Goal: Task Accomplishment & Management: Use online tool/utility

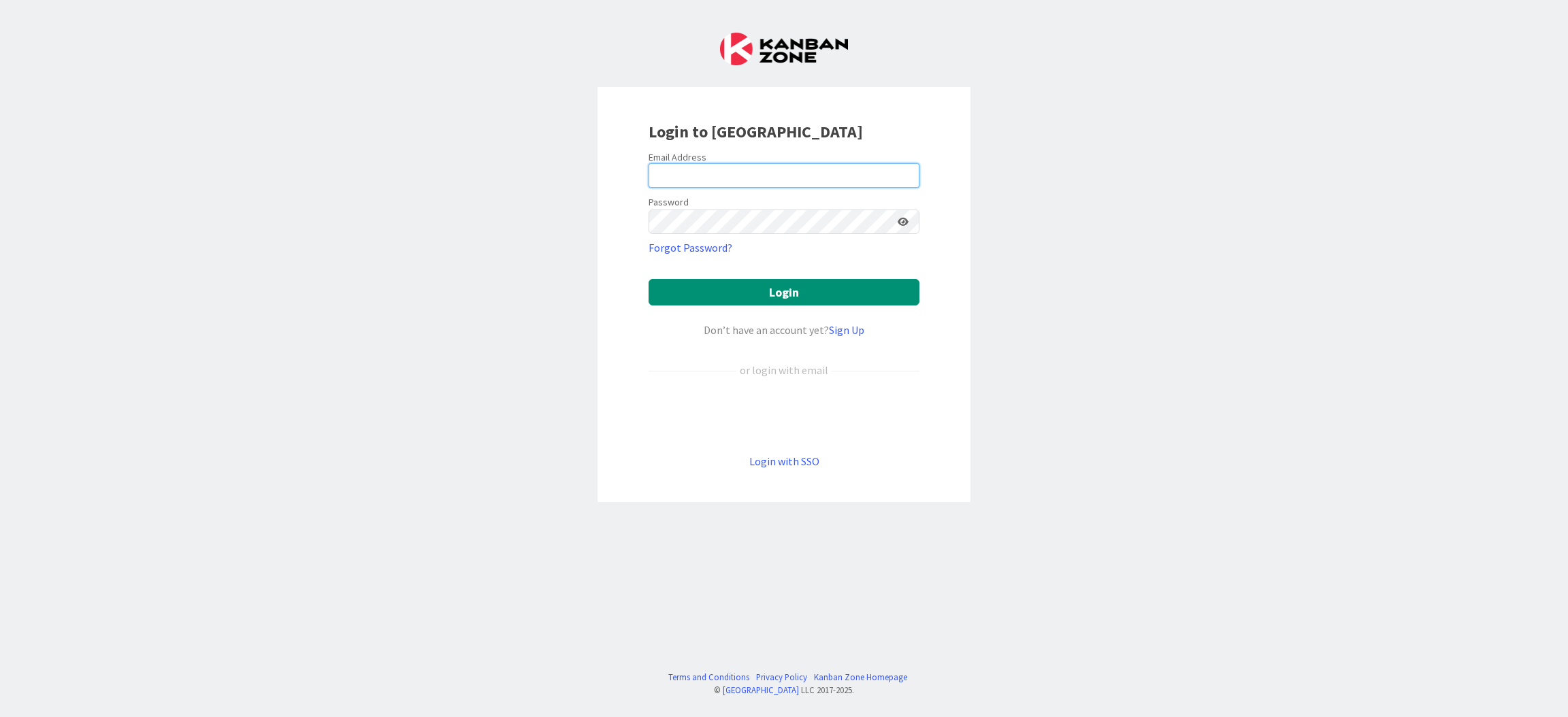
click at [785, 174] on input "email" at bounding box center [784, 175] width 271 height 25
type input "[EMAIL_ADDRESS][DOMAIN_NAME]"
click at [649, 279] on button "Login" at bounding box center [784, 292] width 271 height 26
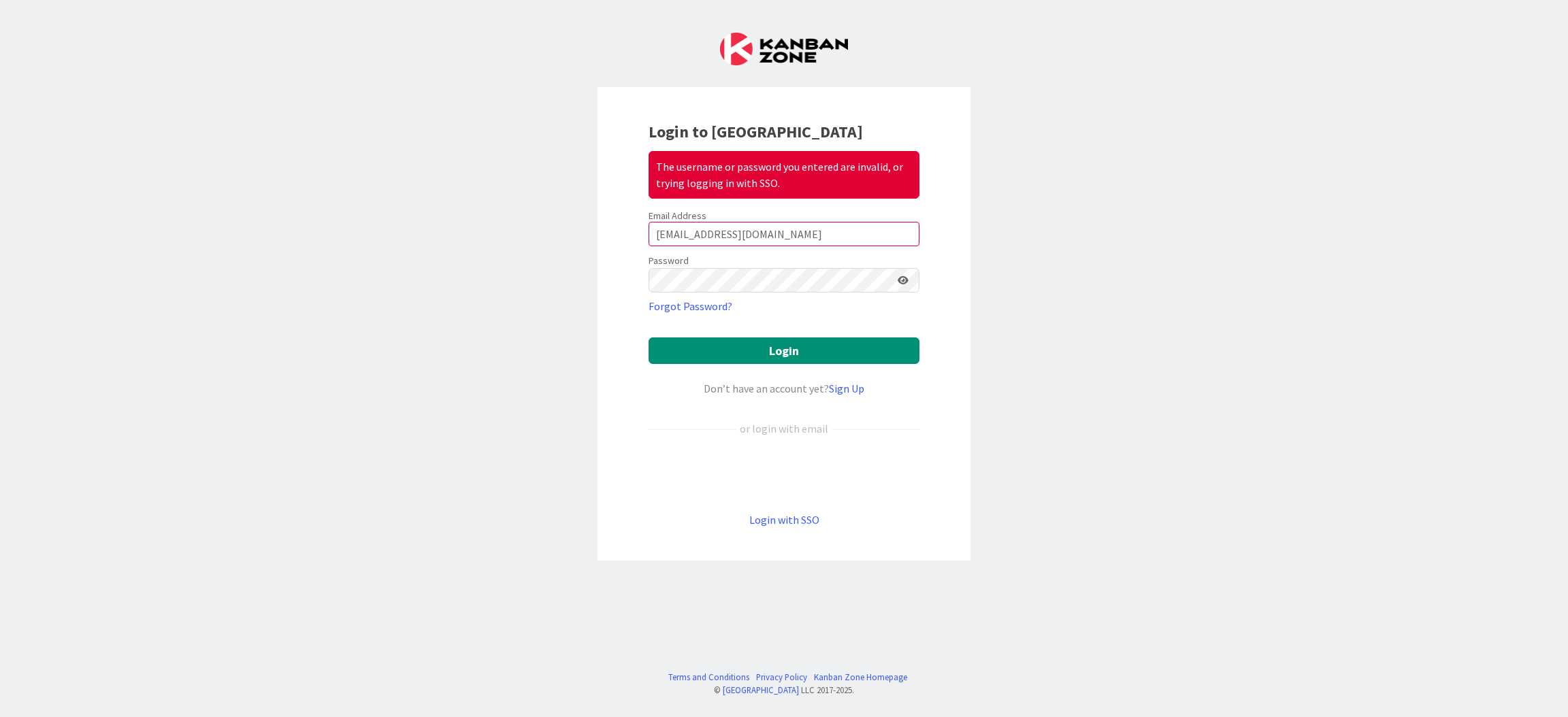
click at [900, 279] on icon at bounding box center [903, 280] width 11 height 9
click at [900, 279] on icon at bounding box center [903, 280] width 12 height 9
click at [516, 263] on div "Login to Kanban Zone The username or password you entered are invalid, or tryin…" at bounding box center [784, 358] width 1568 height 717
click at [649, 338] on button "Login" at bounding box center [784, 350] width 271 height 26
click at [904, 281] on icon at bounding box center [903, 280] width 11 height 9
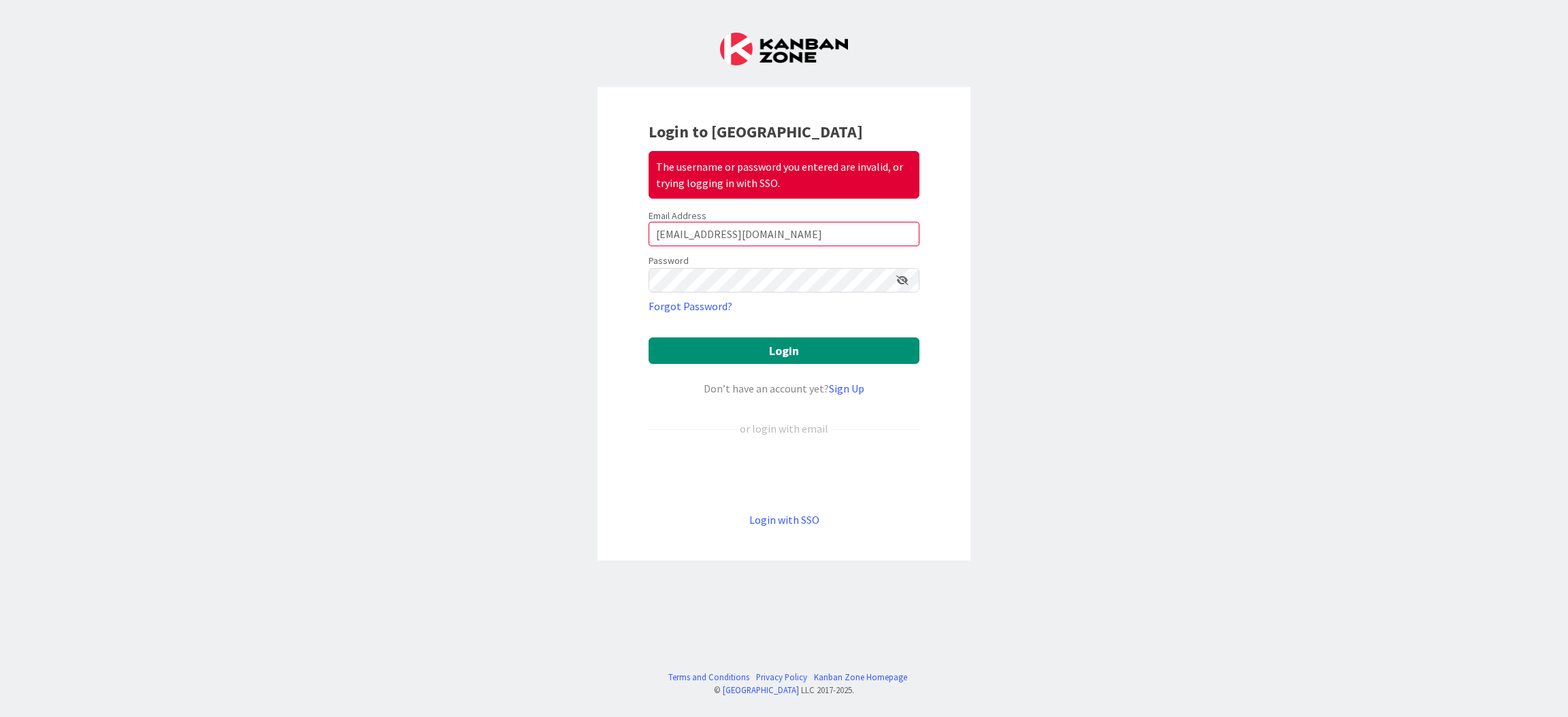
click at [904, 281] on icon at bounding box center [903, 280] width 12 height 9
click at [467, 256] on div "Login to Kanban Zone The username or password you entered are invalid, or tryin…" at bounding box center [784, 358] width 1568 height 717
click at [773, 343] on button "Login" at bounding box center [784, 350] width 271 height 26
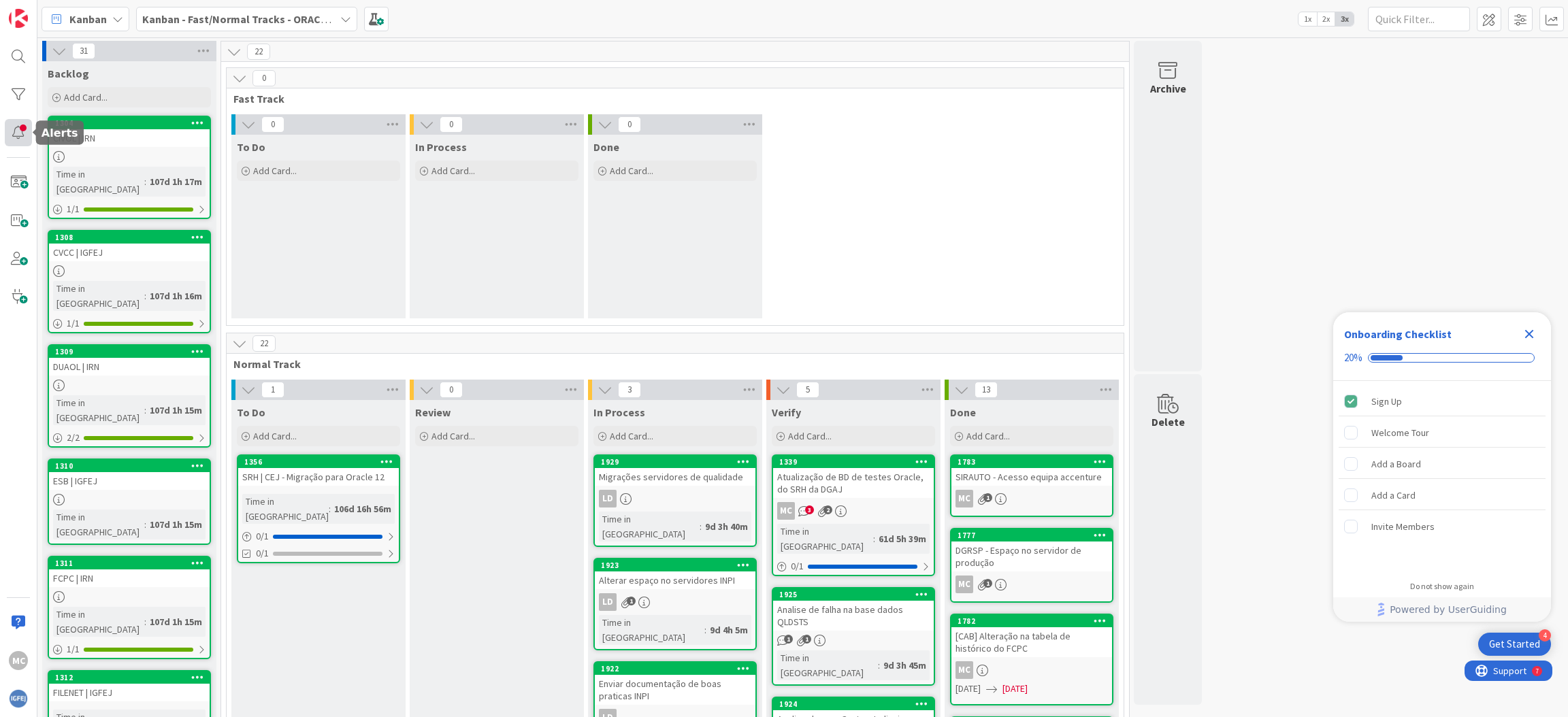
click at [23, 128] on div at bounding box center [19, 133] width 27 height 27
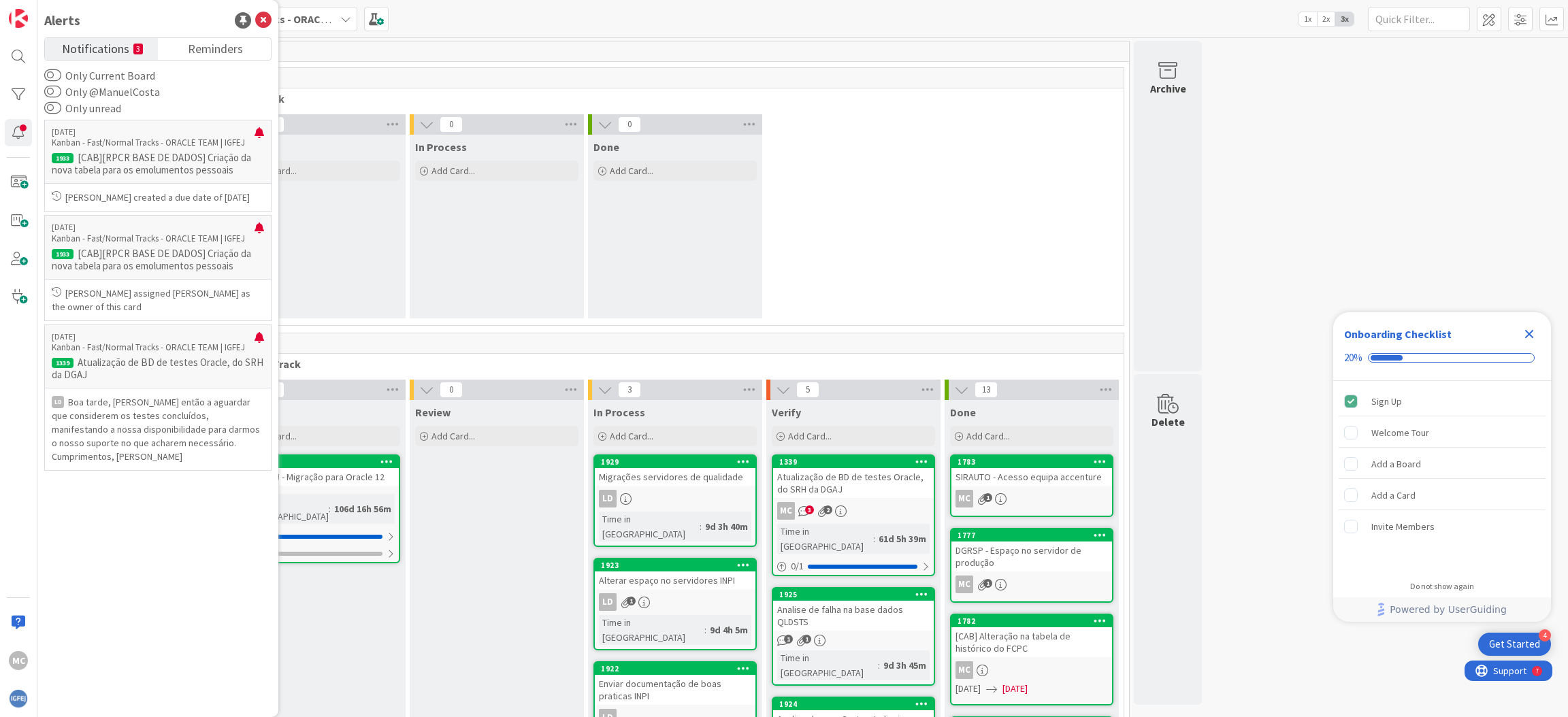
click at [483, 19] on div "[PERSON_NAME] - Fast/Normal Tracks - ORACLE TEAM | IGFEJ 1x 2x 3x" at bounding box center [803, 19] width 1531 height 37
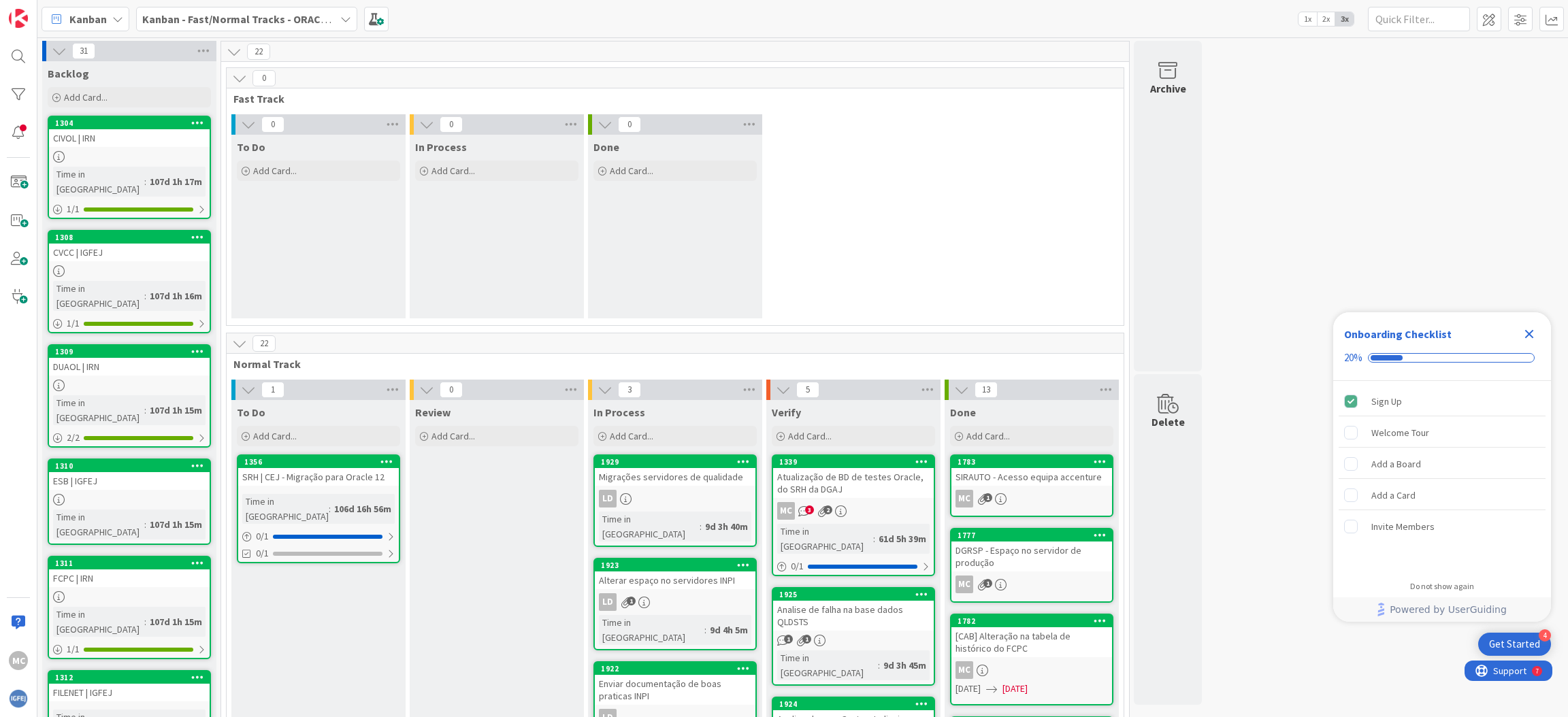
click at [340, 15] on icon at bounding box center [345, 19] width 11 height 11
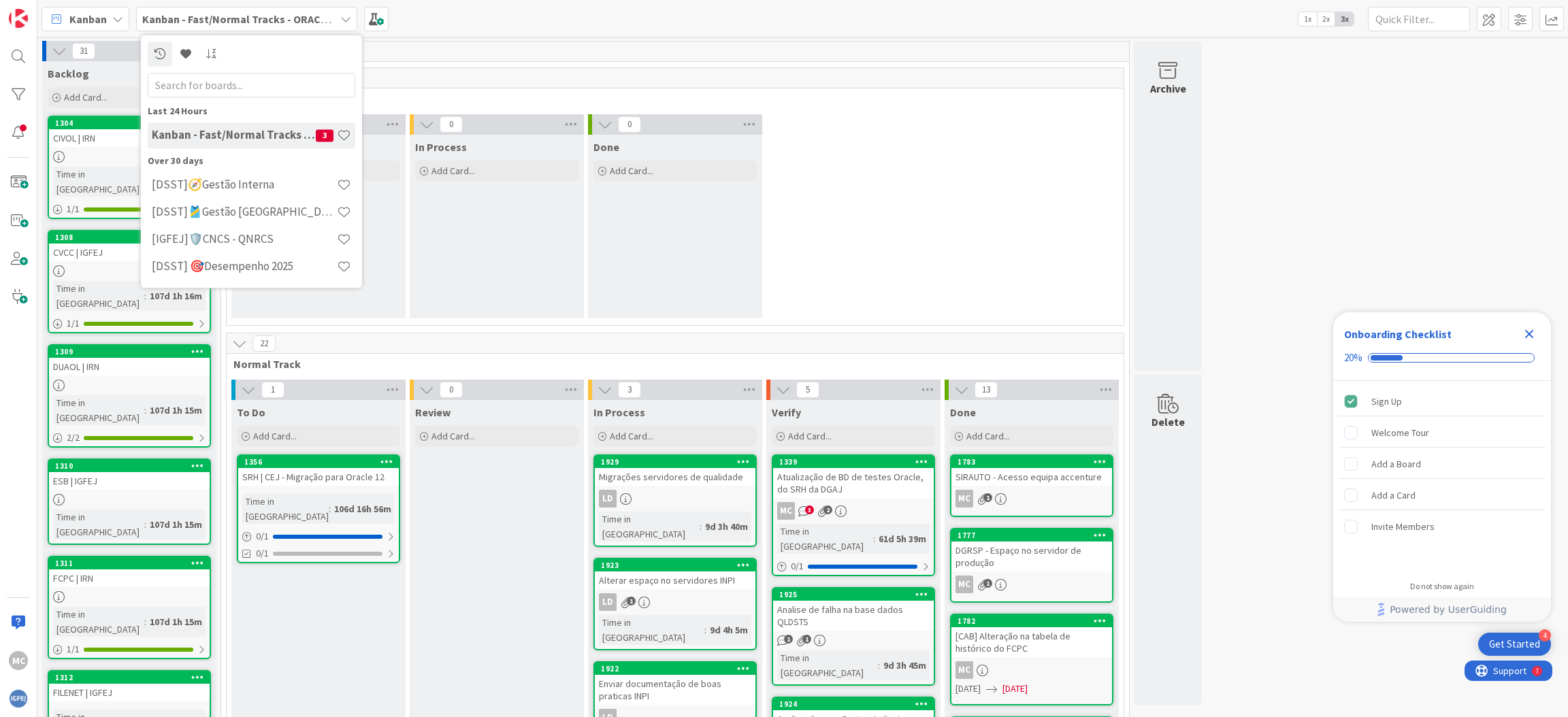
click at [340, 15] on icon at bounding box center [345, 19] width 11 height 11
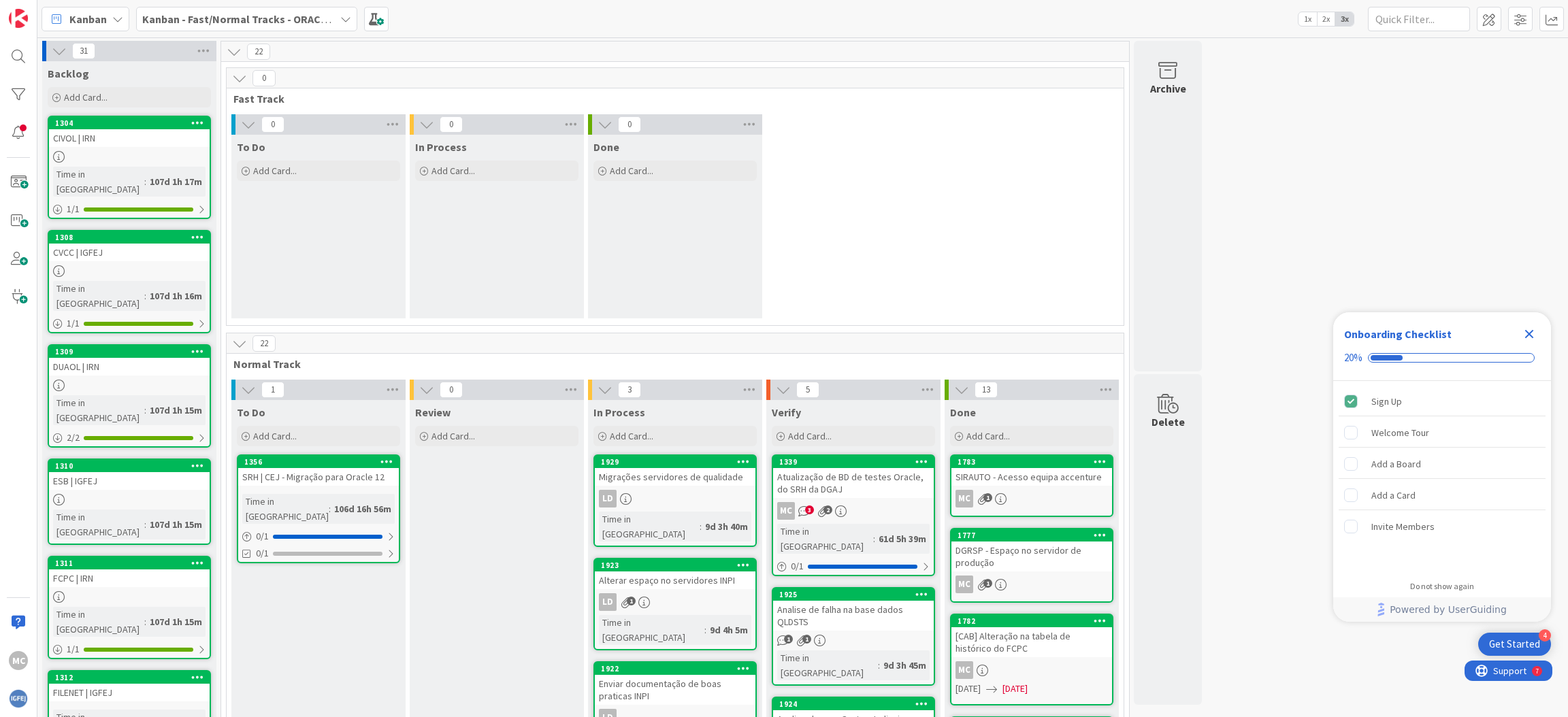
click at [235, 47] on icon at bounding box center [235, 52] width 15 height 15
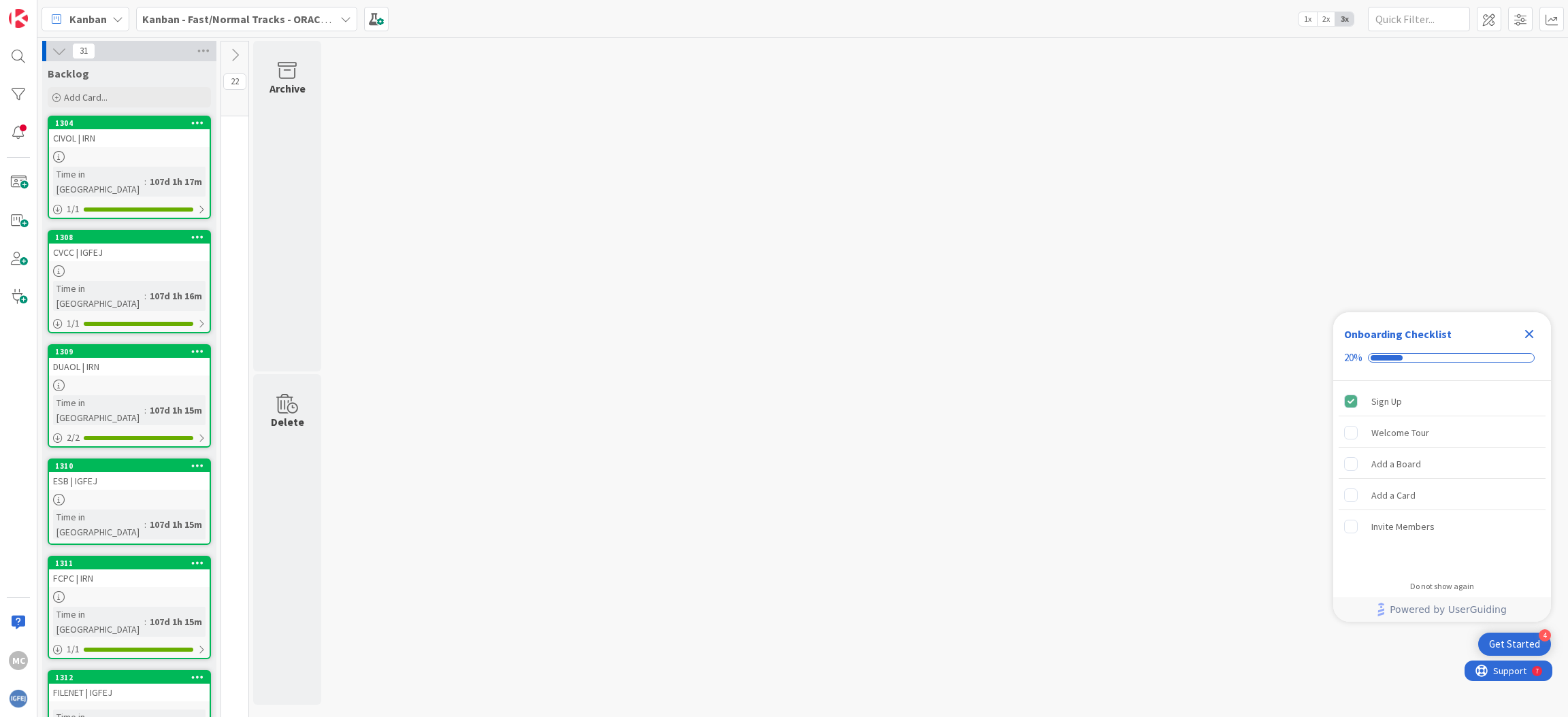
click at [231, 57] on icon at bounding box center [235, 55] width 15 height 15
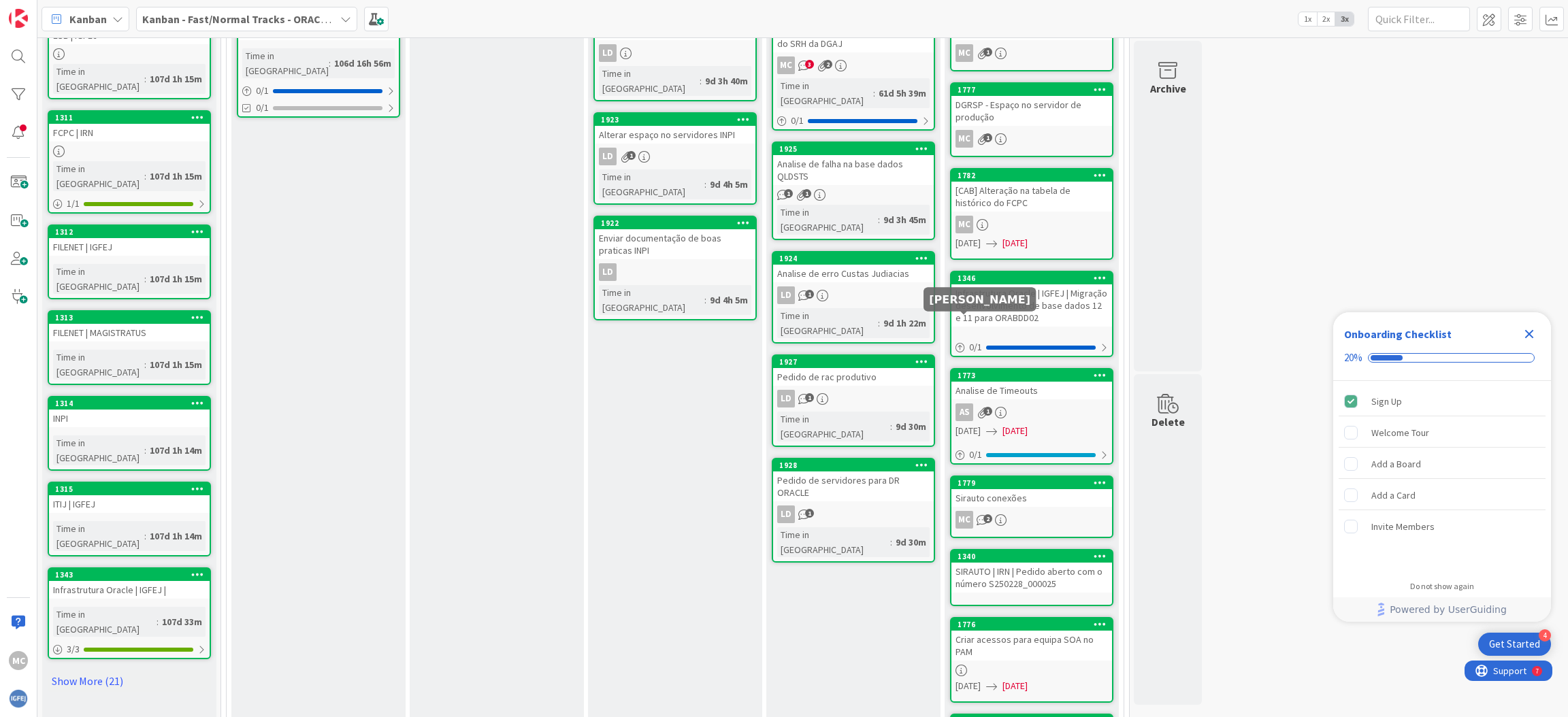
scroll to position [344, 0]
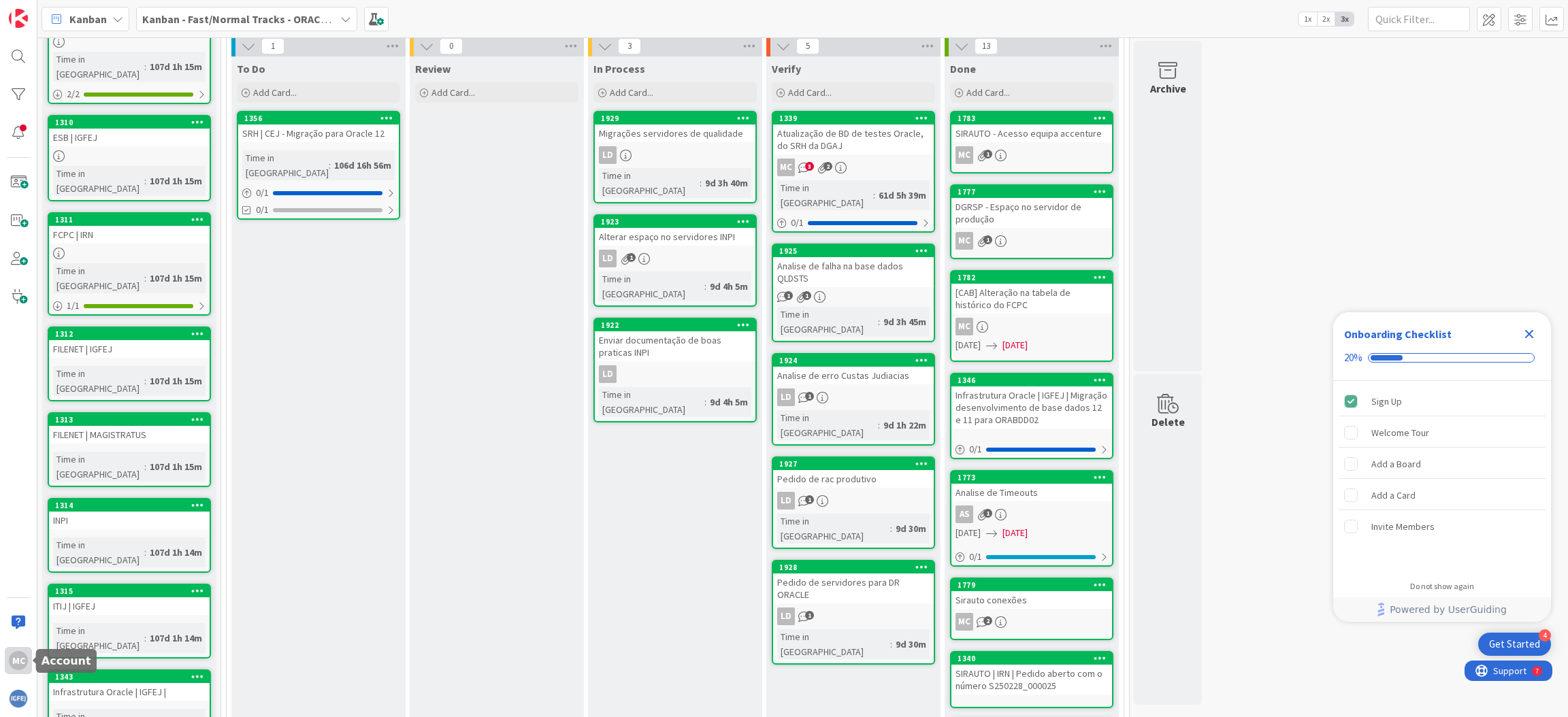
click at [17, 665] on div "MC" at bounding box center [18, 660] width 19 height 19
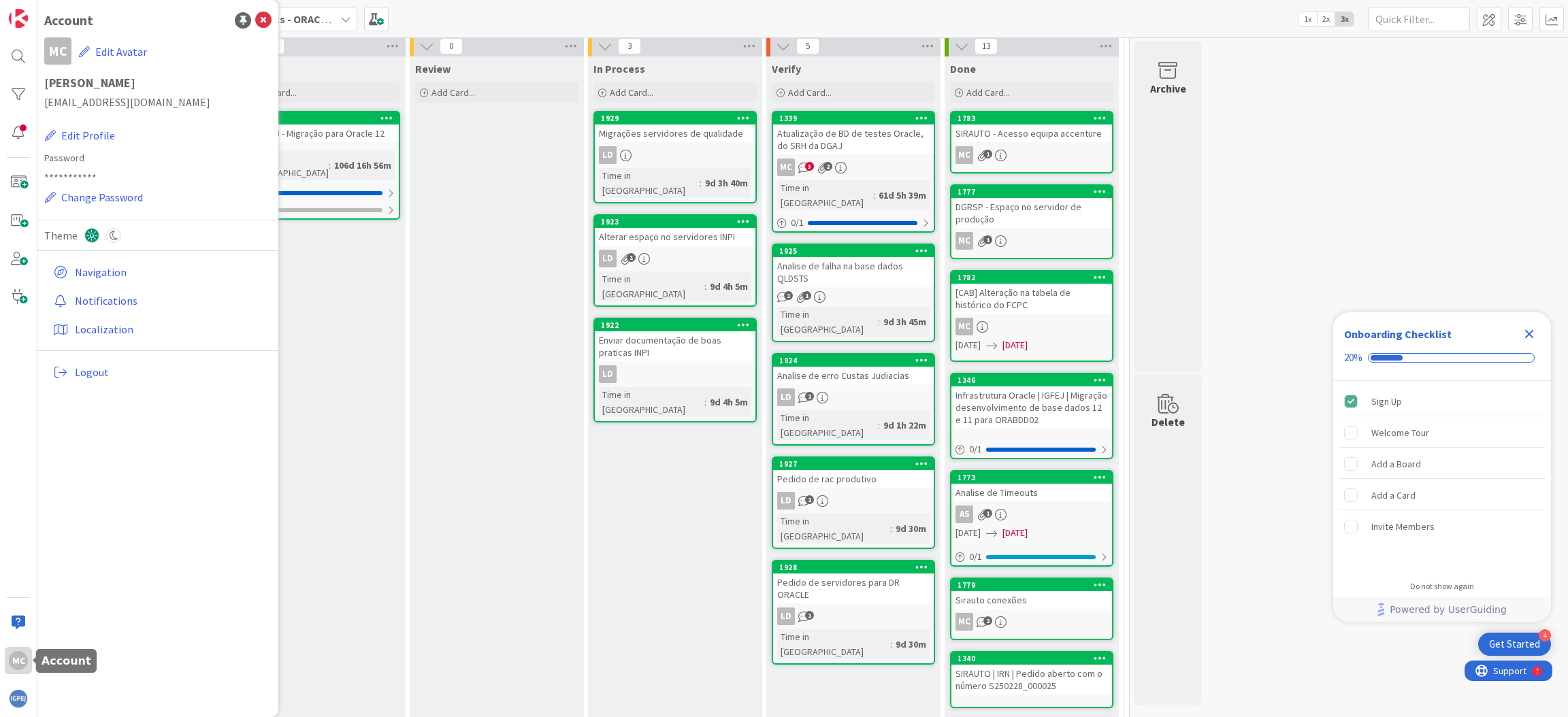
click at [17, 665] on div "MC" at bounding box center [18, 660] width 19 height 19
click at [17, 134] on div at bounding box center [19, 133] width 27 height 27
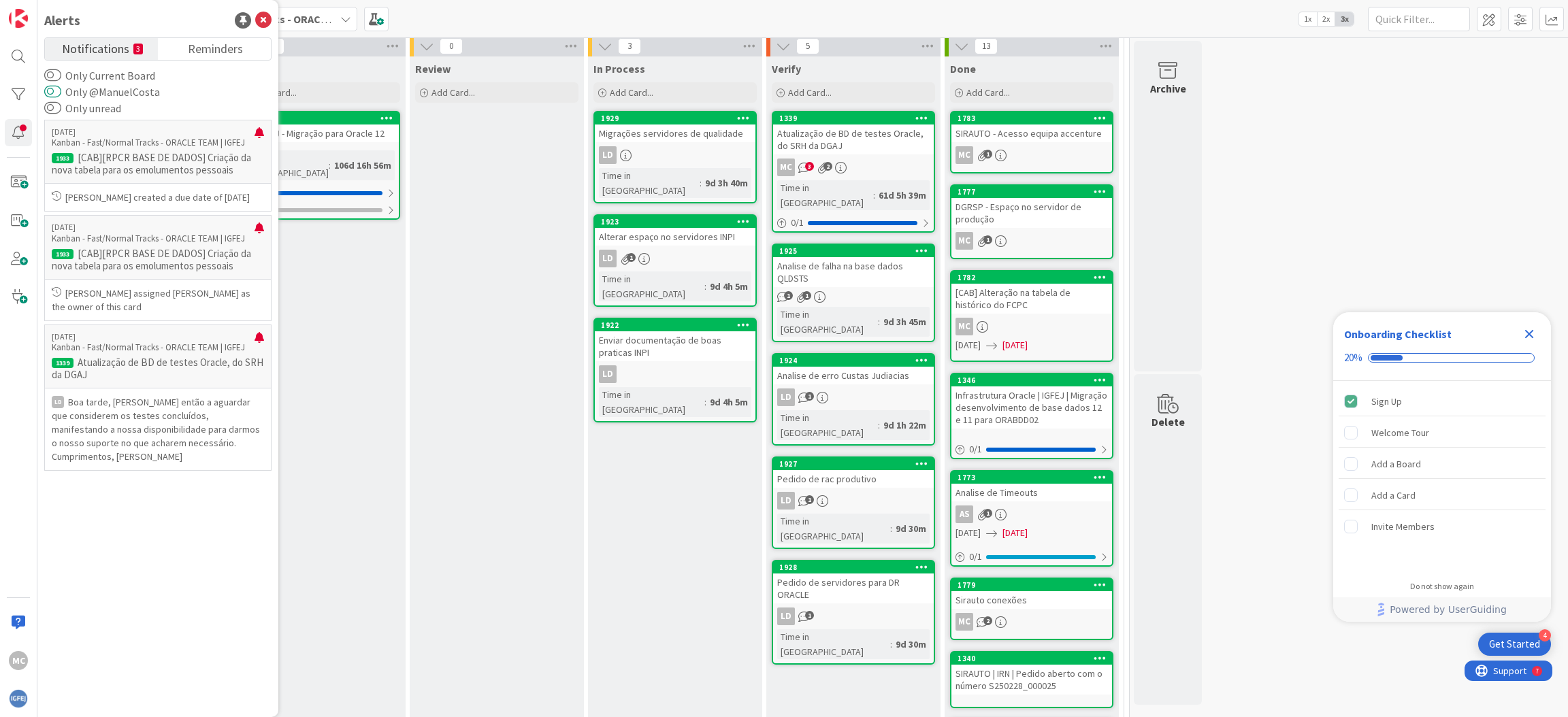
click at [57, 92] on button "Only @ManuelCosta" at bounding box center [52, 91] width 17 height 14
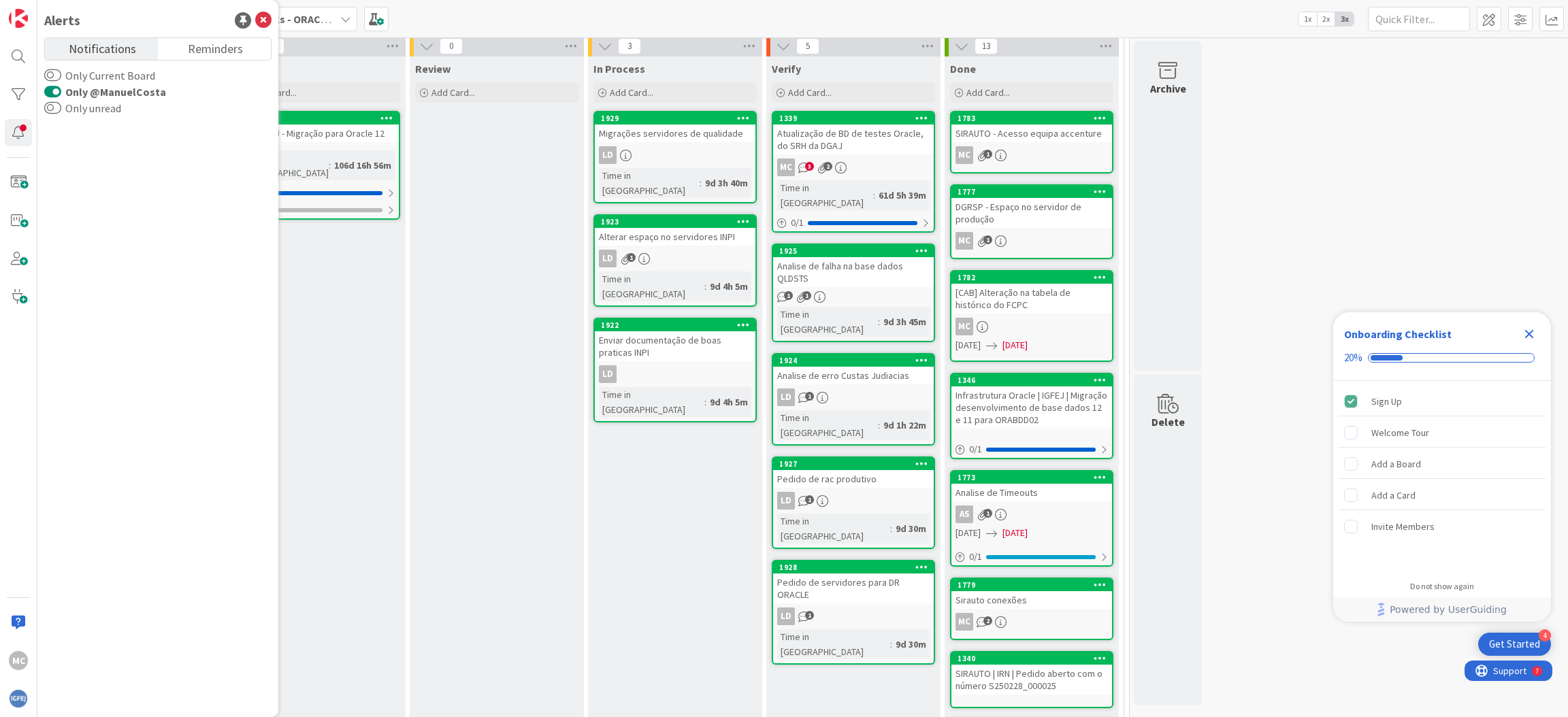
click at [47, 92] on button "Only @ManuelCosta" at bounding box center [52, 91] width 17 height 14
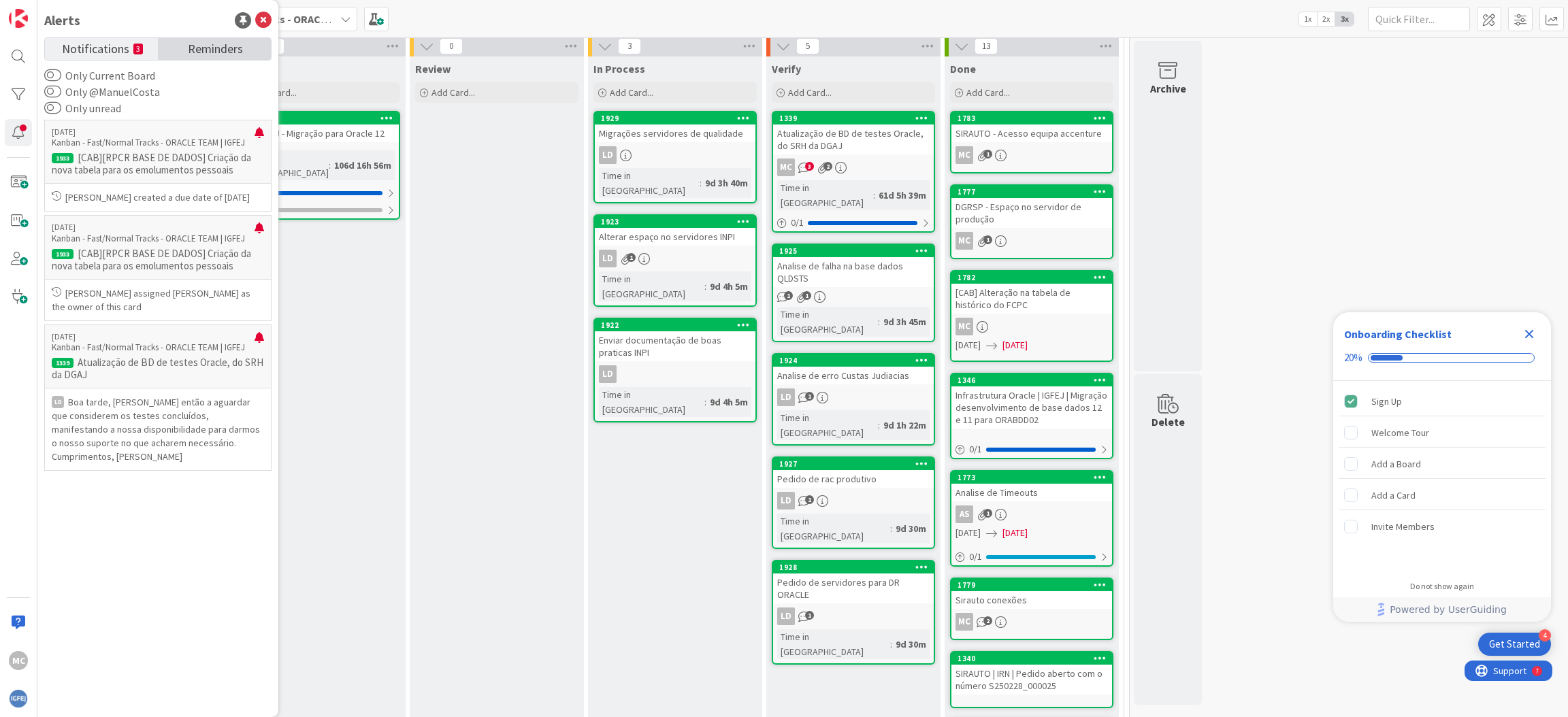
click at [218, 43] on span "Reminders" at bounding box center [215, 47] width 55 height 19
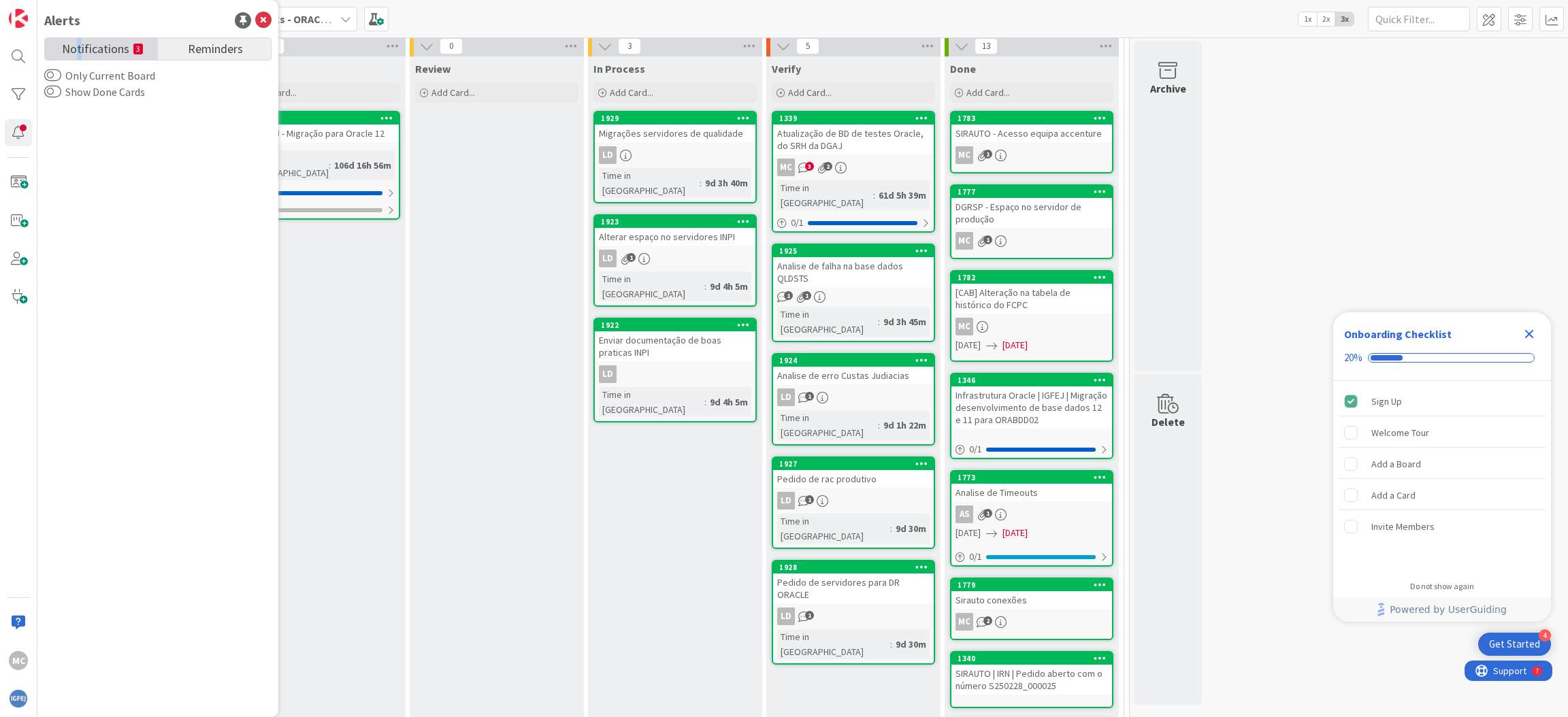
click at [80, 45] on span "Notifications" at bounding box center [96, 47] width 68 height 19
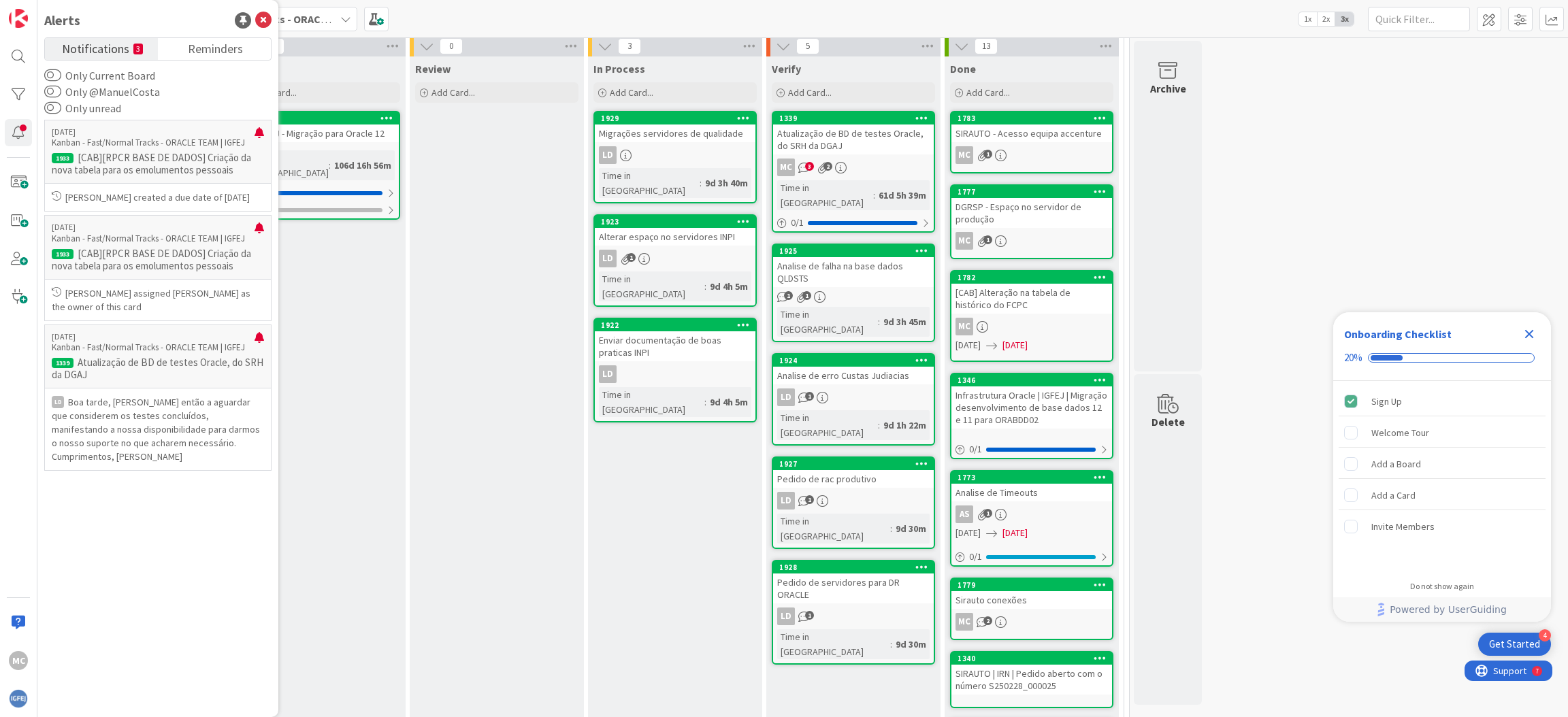
click at [484, 8] on div "[PERSON_NAME] - Fast/Normal Tracks - ORACLE TEAM | IGFEJ 1x 2x 3x" at bounding box center [803, 19] width 1531 height 37
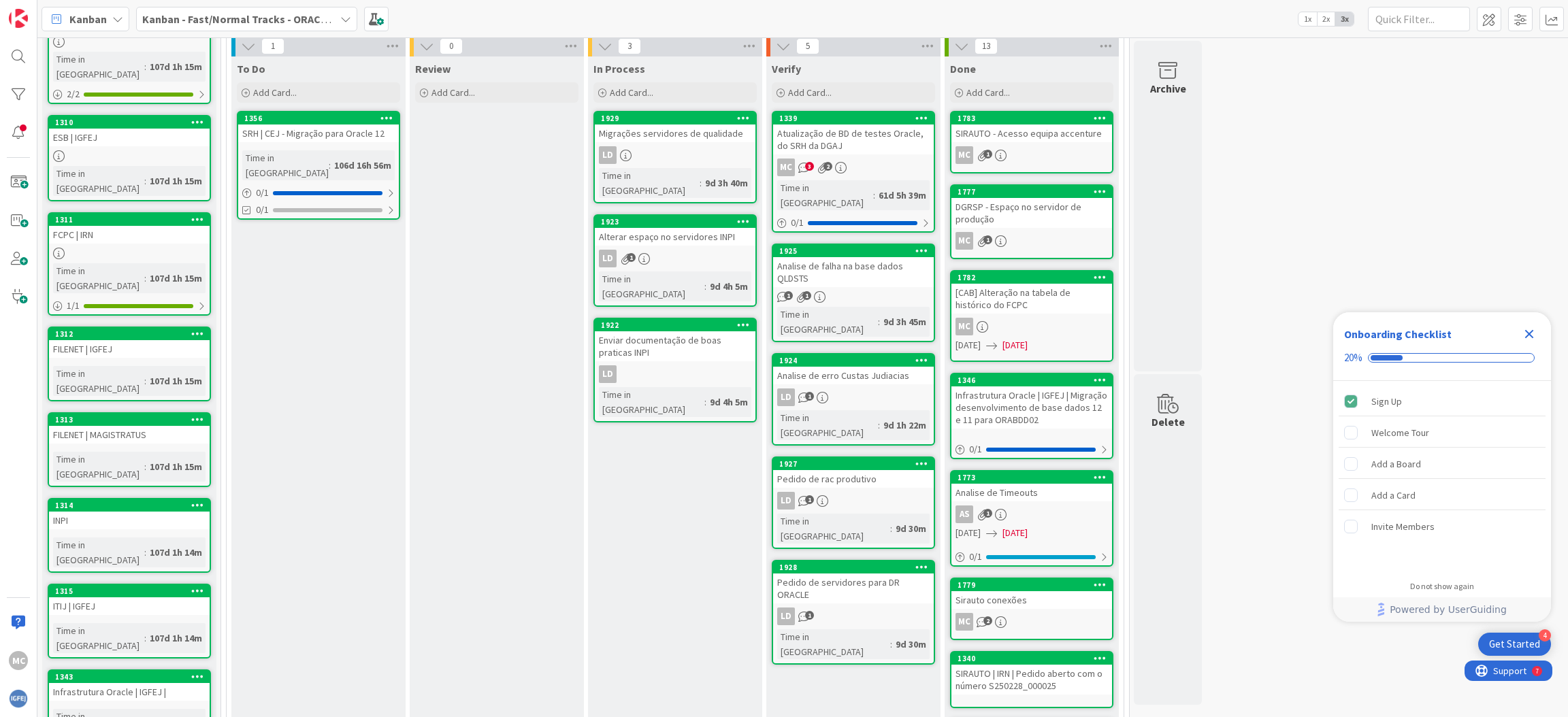
click at [113, 16] on icon at bounding box center [118, 19] width 11 height 11
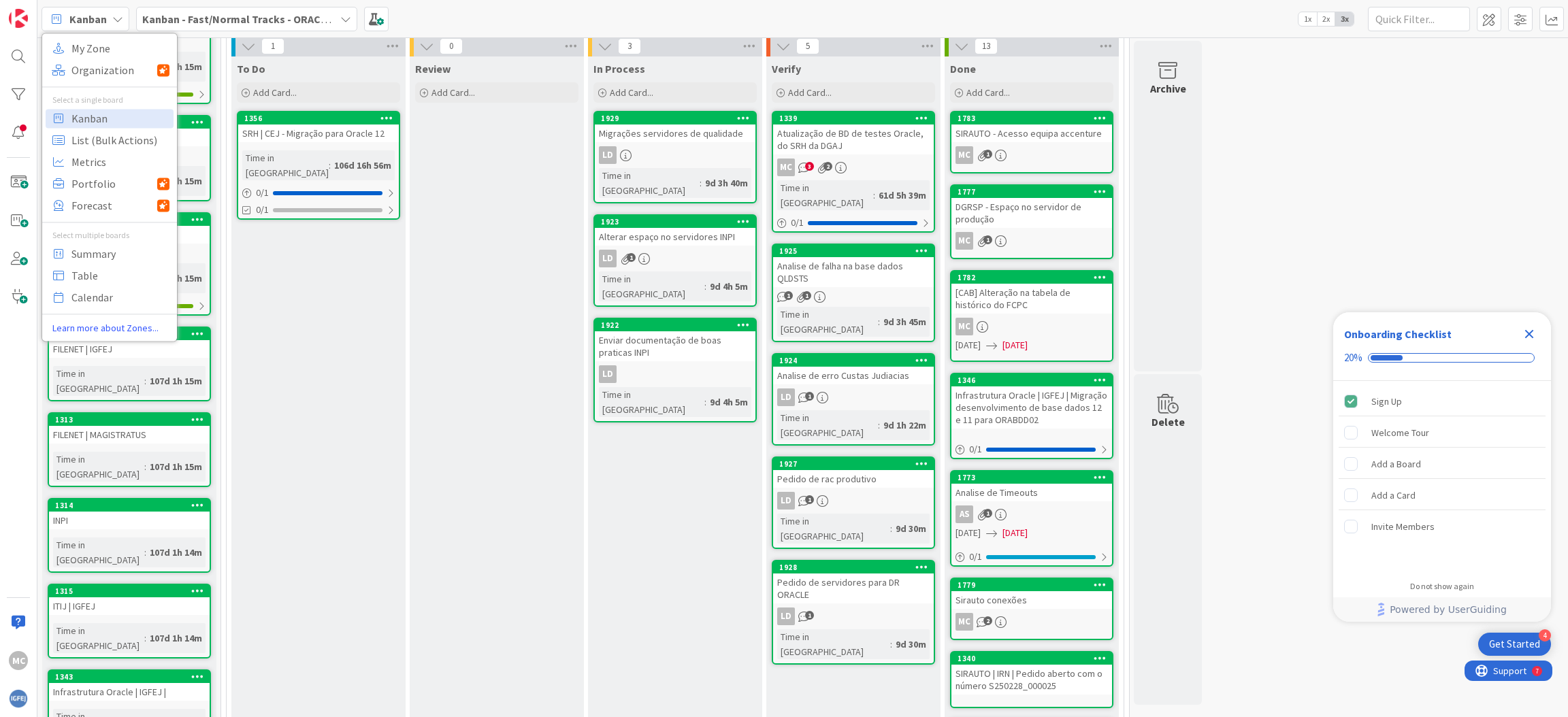
click at [113, 16] on icon at bounding box center [118, 19] width 11 height 11
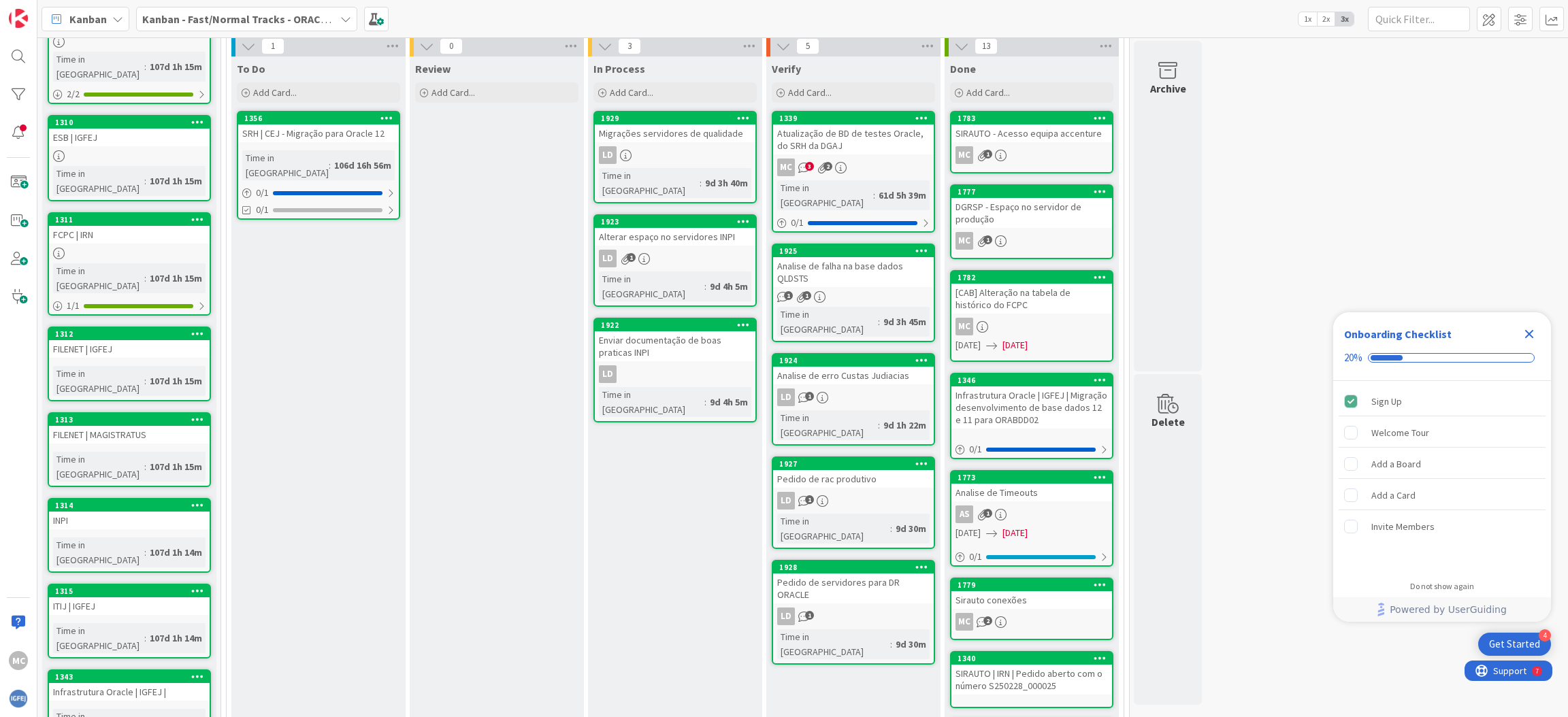
click at [345, 19] on icon at bounding box center [345, 19] width 11 height 11
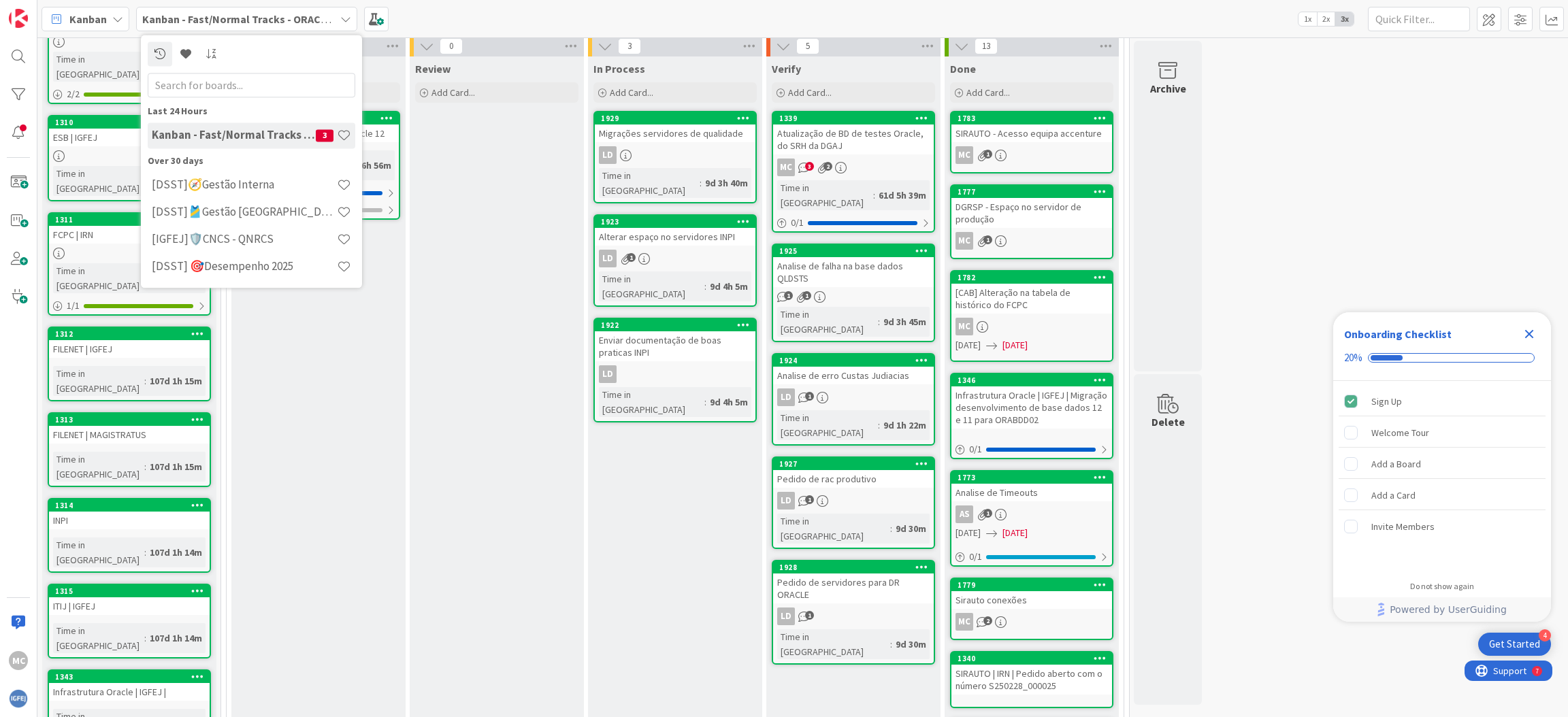
click at [309, 23] on b "Kanban - Fast/Normal Tracks - ORACLE TEAM | IGFEJ" at bounding box center [269, 19] width 255 height 14
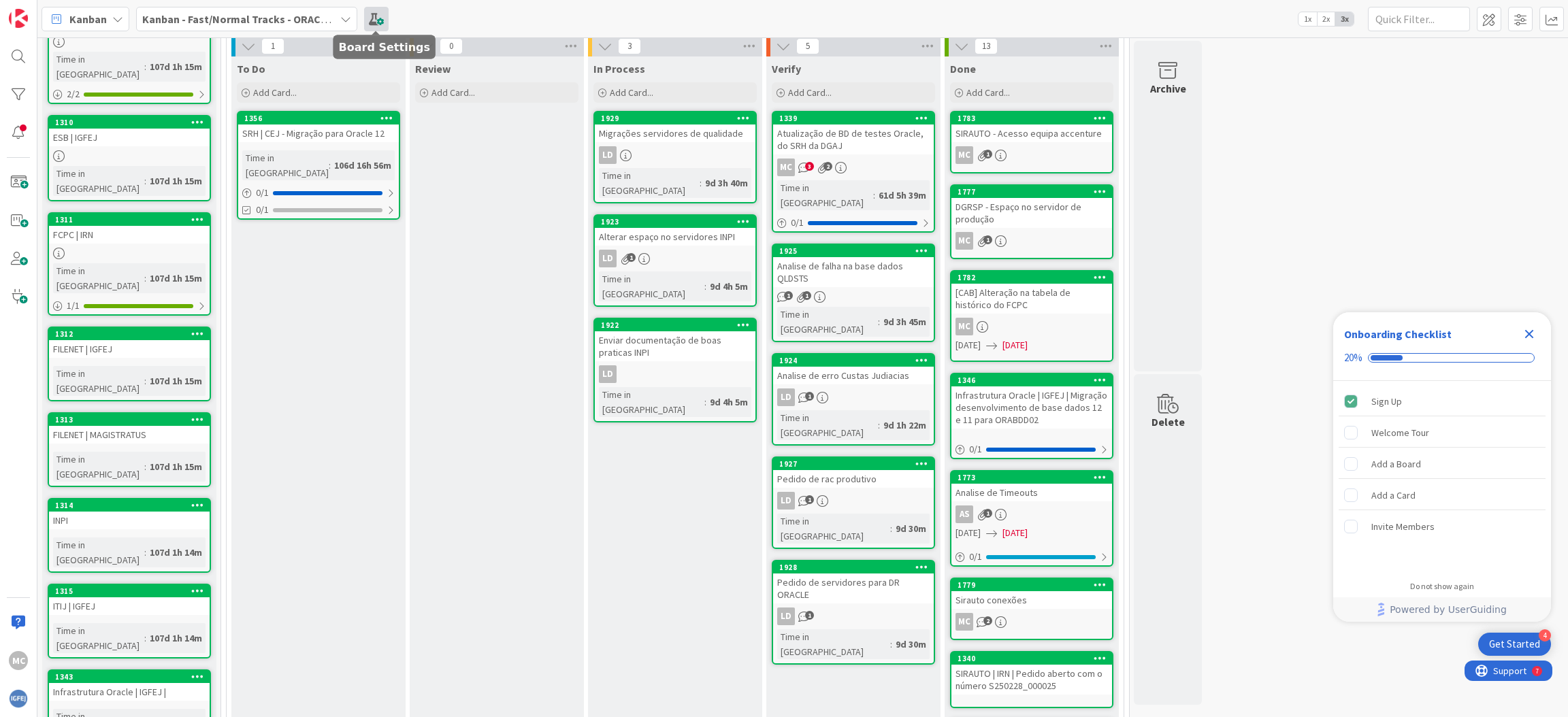
click at [373, 19] on span at bounding box center [376, 19] width 25 height 25
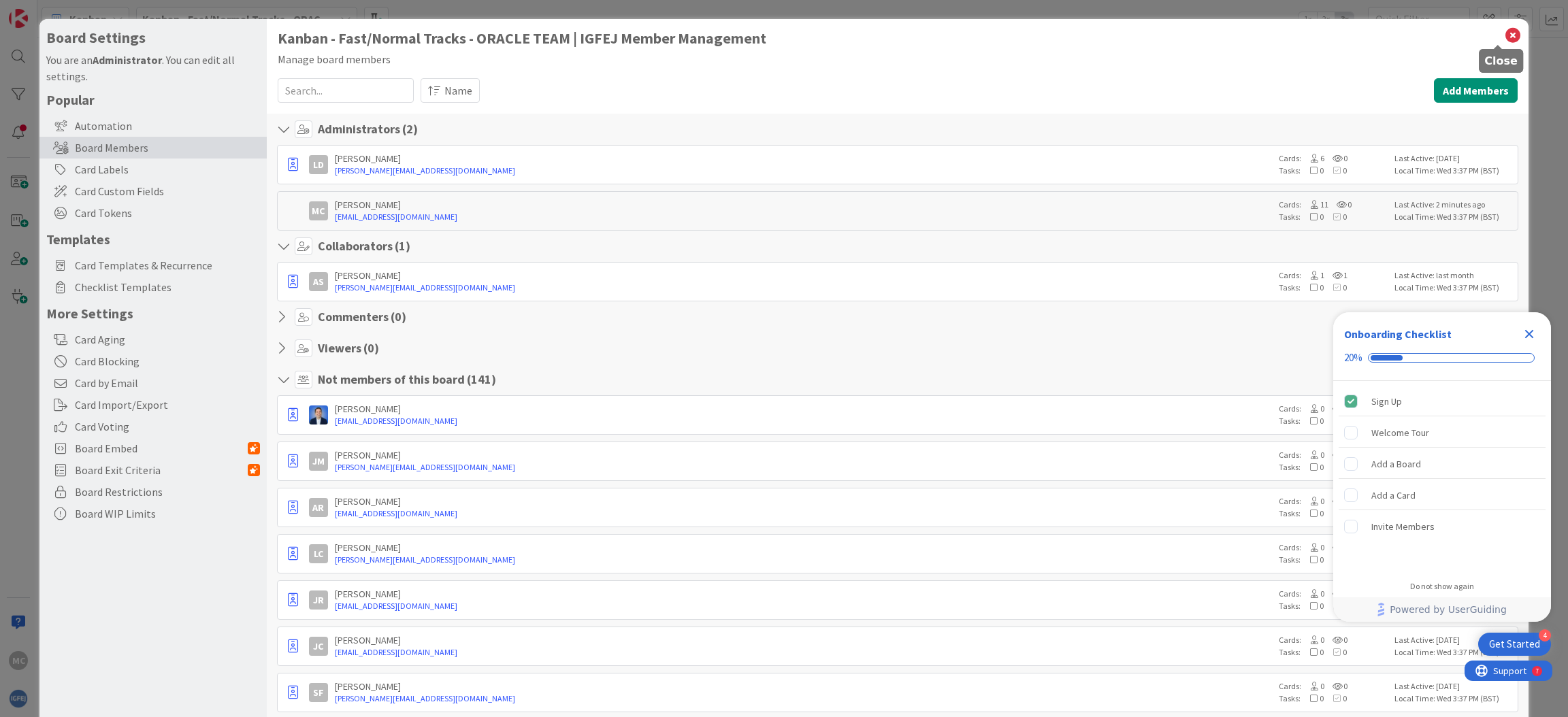
click at [1505, 27] on icon at bounding box center [1513, 36] width 18 height 19
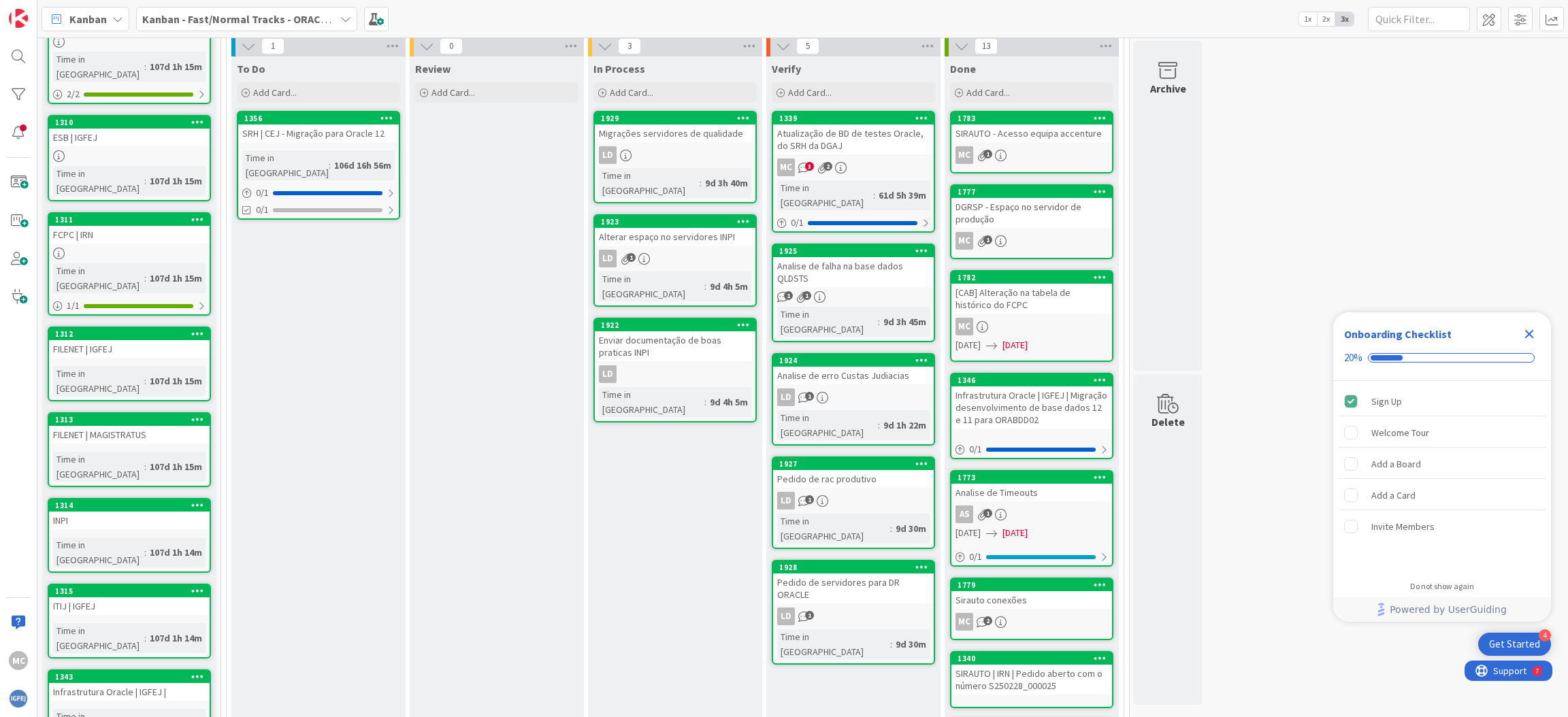
click at [348, 18] on icon at bounding box center [345, 19] width 11 height 11
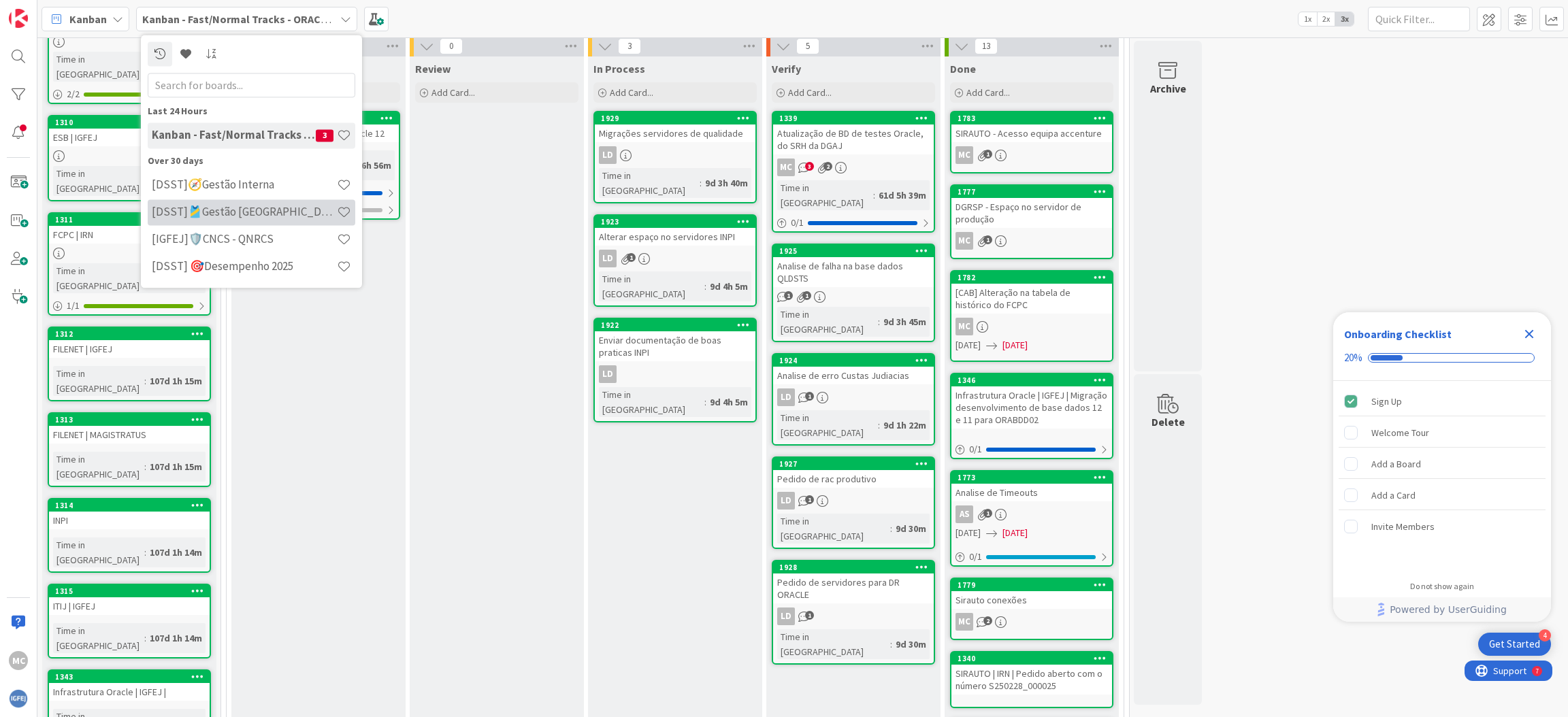
click at [251, 213] on h4 "[DSST]🎽Gestão [GEOGRAPHIC_DATA]" at bounding box center [244, 212] width 185 height 14
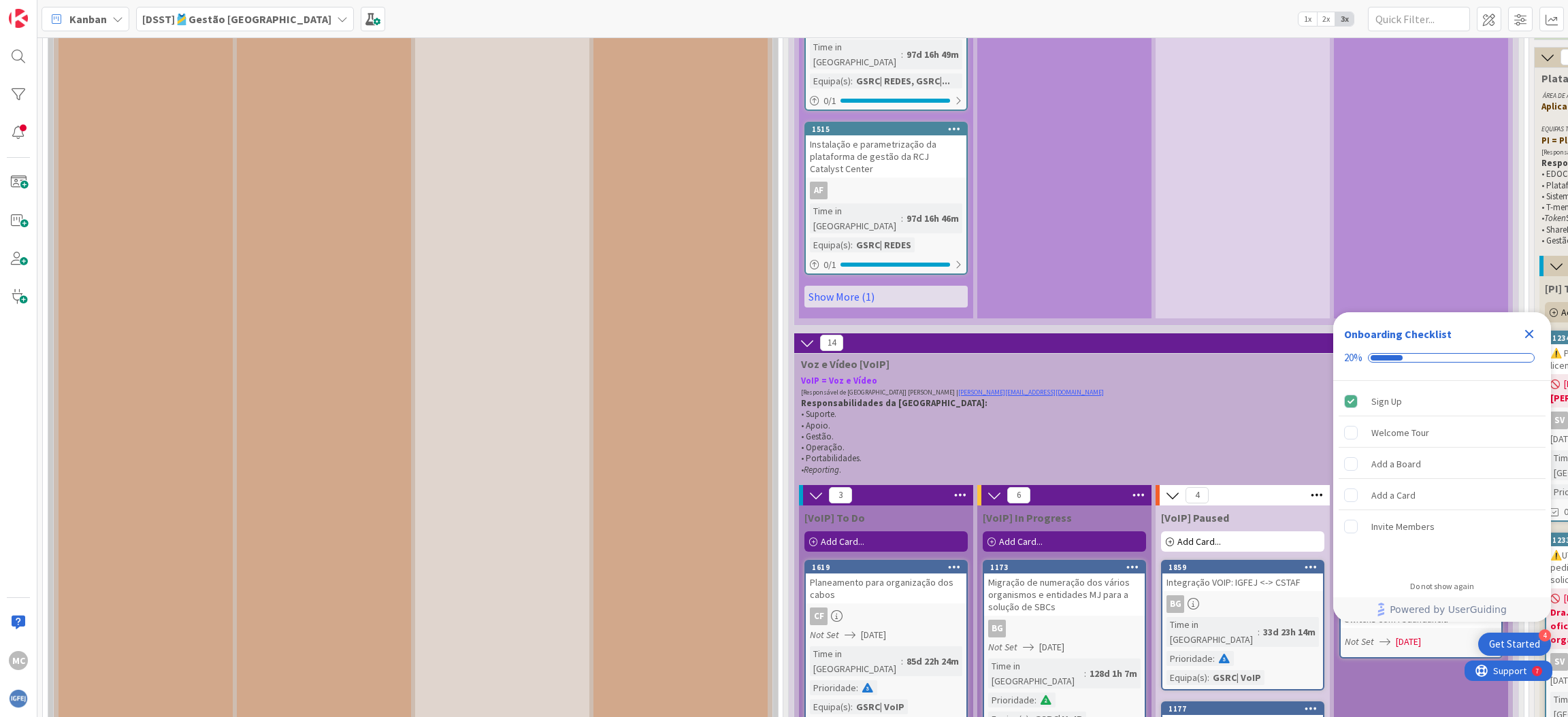
scroll to position [3471, 0]
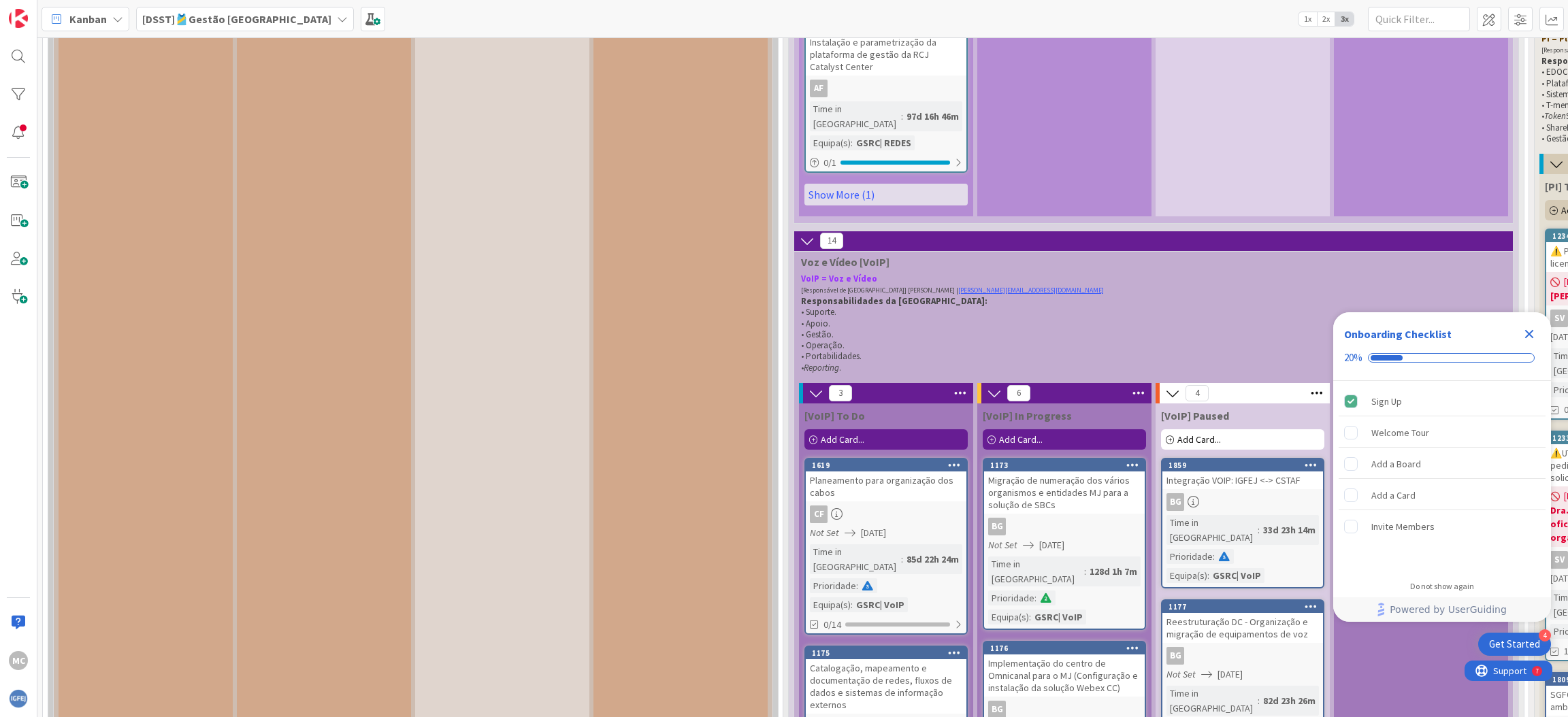
click at [265, 19] on div "[DSST]🎽Gestão [GEOGRAPHIC_DATA]" at bounding box center [245, 19] width 218 height 25
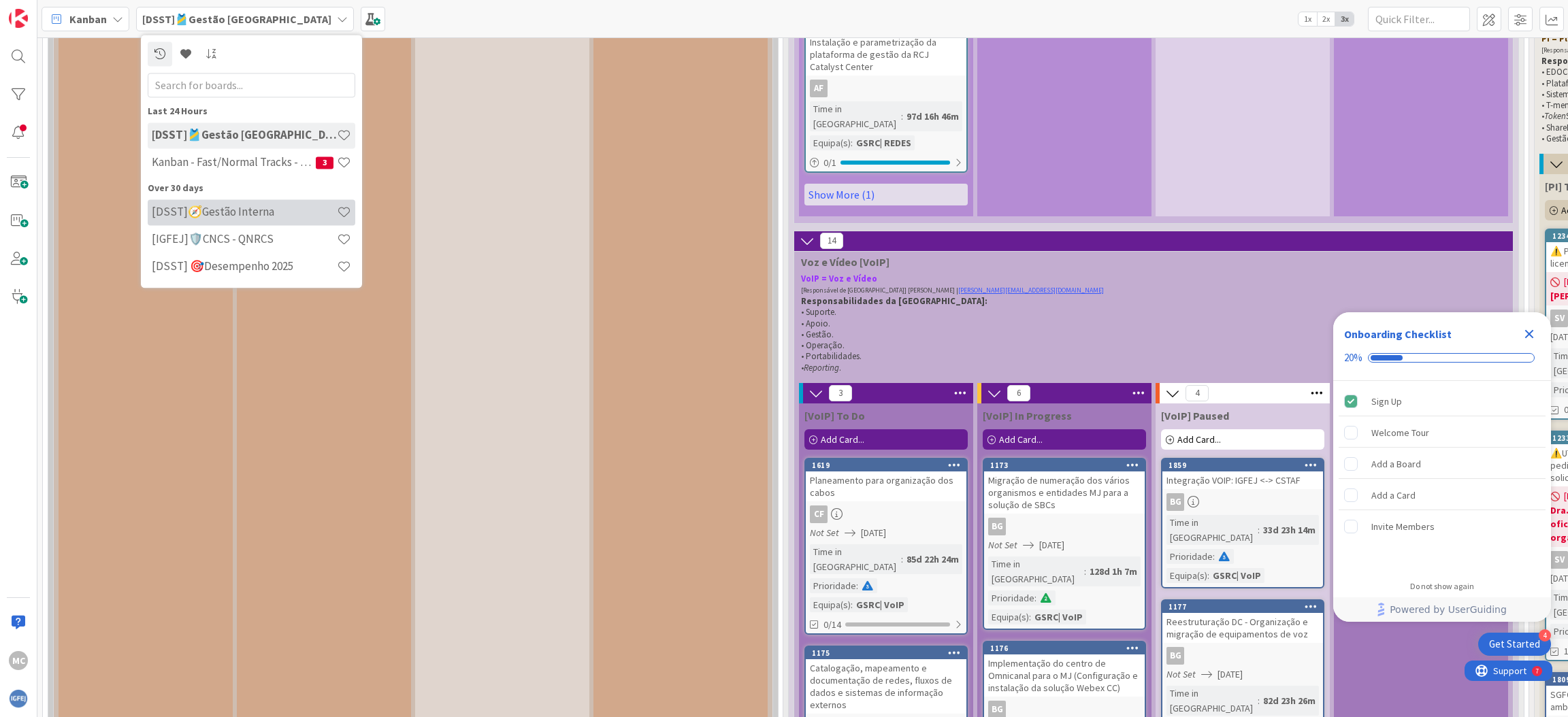
click at [236, 213] on h4 "[DSST]🧭Gestão Interna" at bounding box center [244, 212] width 185 height 14
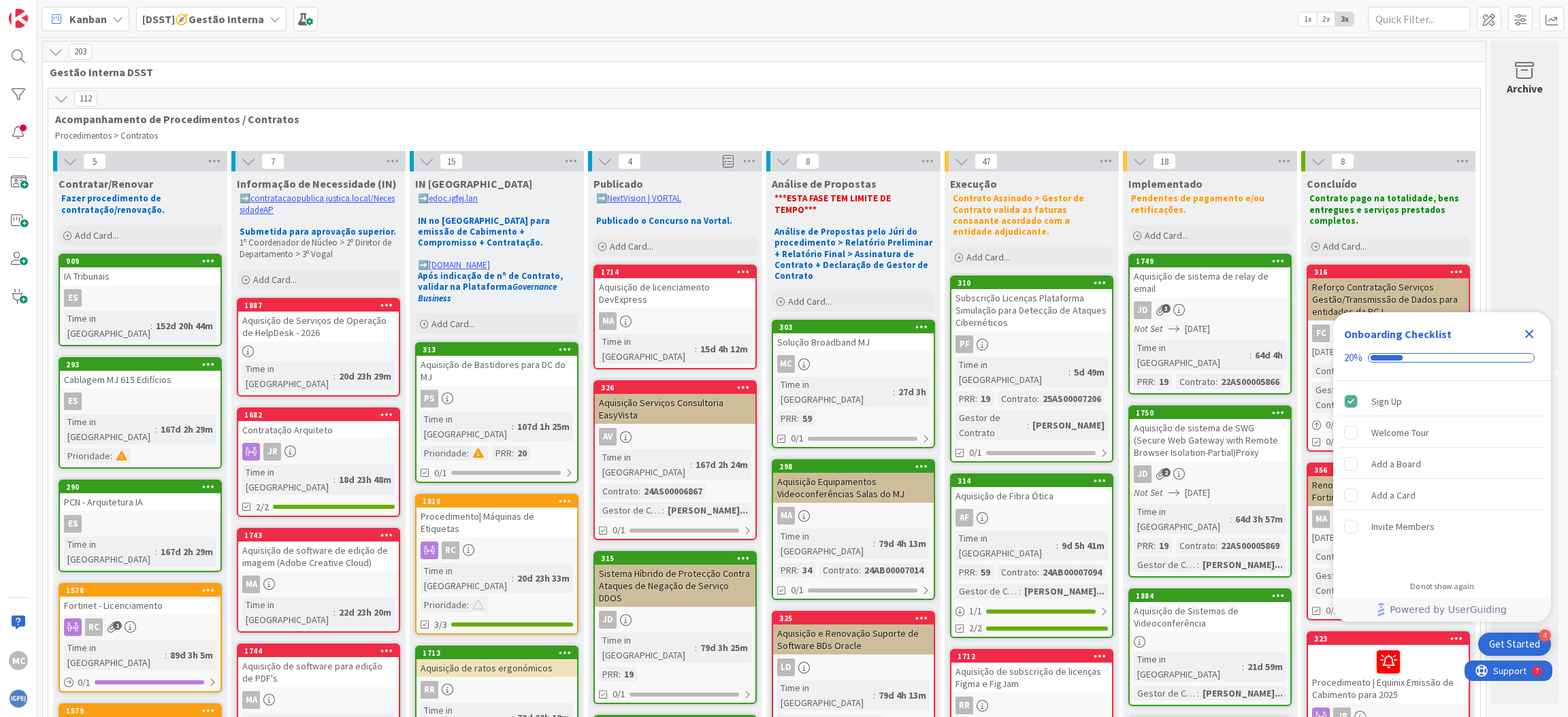
click at [55, 98] on icon at bounding box center [62, 99] width 15 height 15
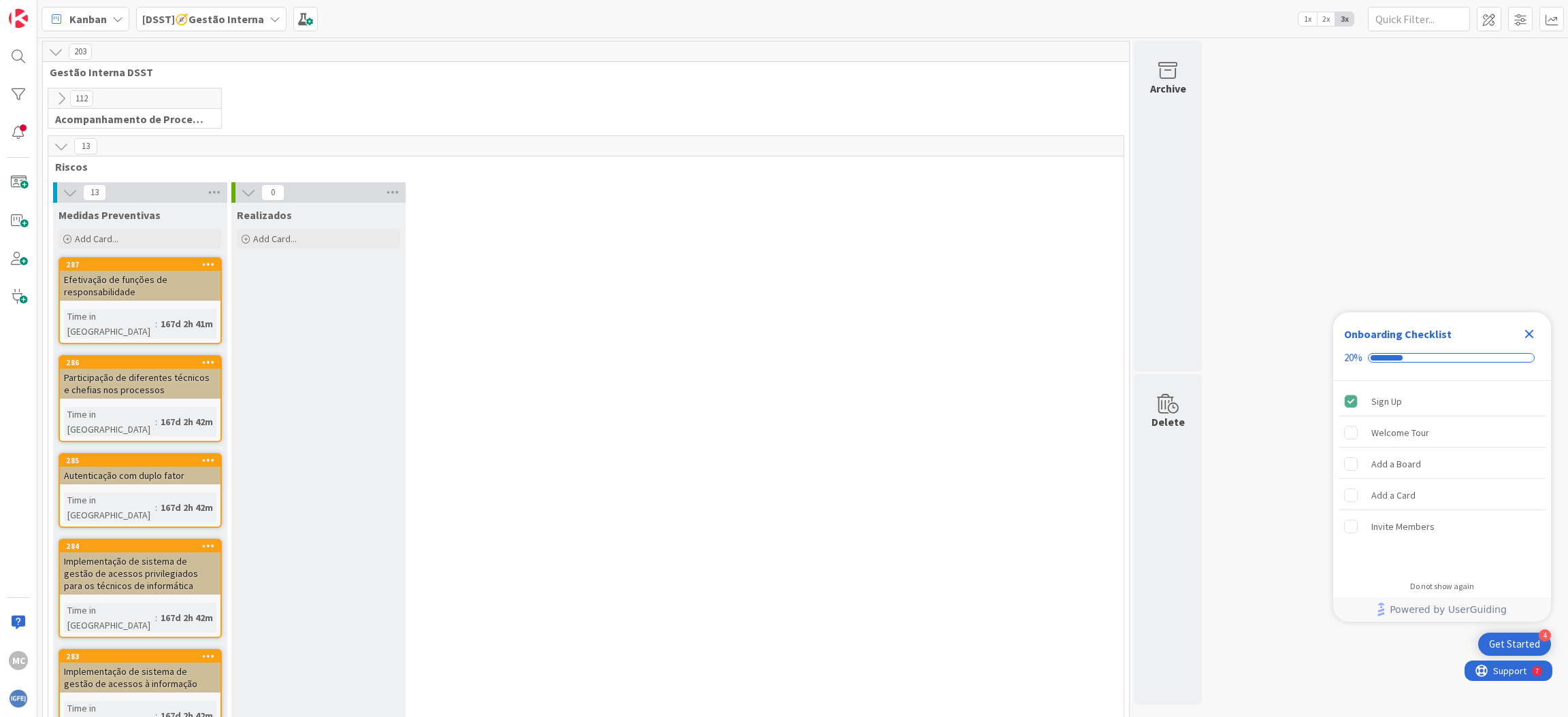
click at [56, 97] on icon at bounding box center [62, 99] width 15 height 15
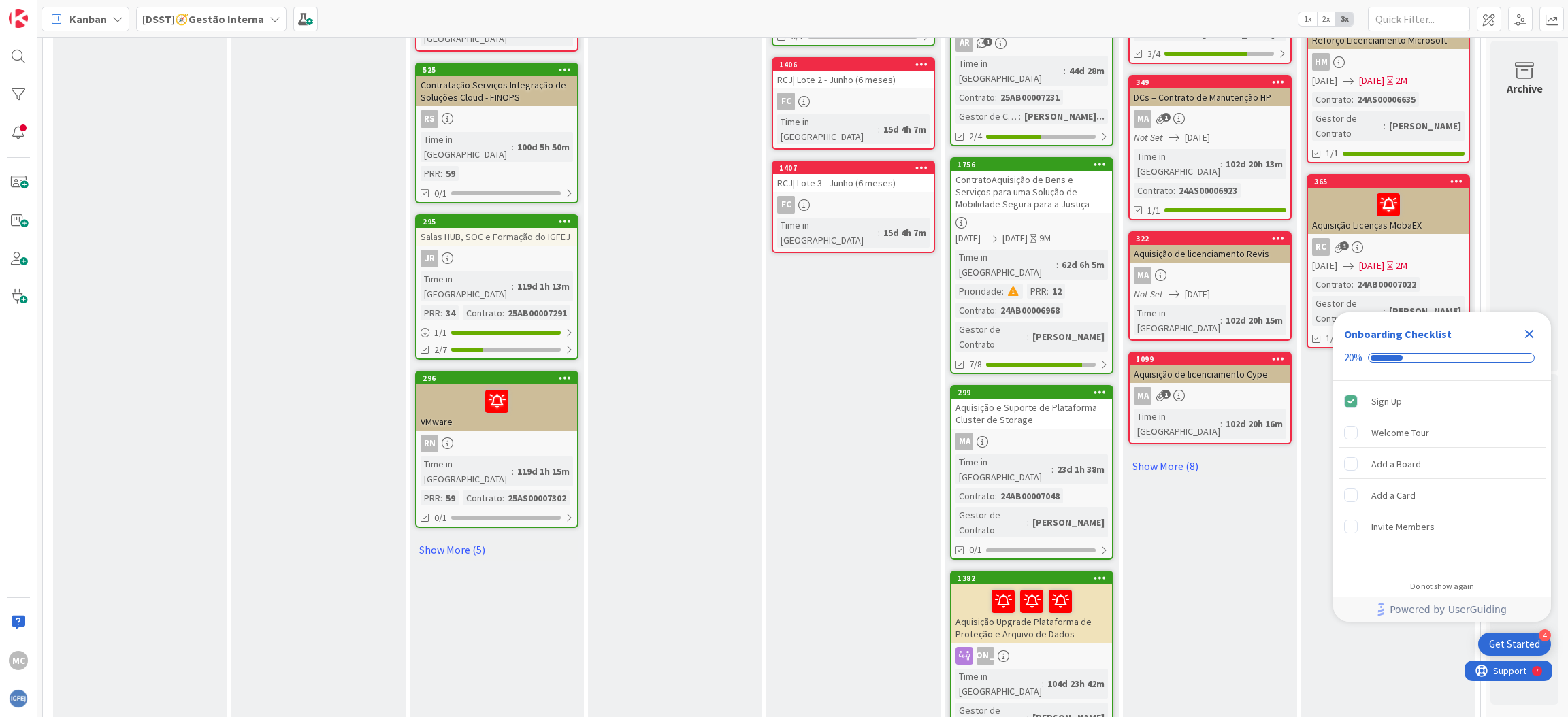
scroll to position [817, 0]
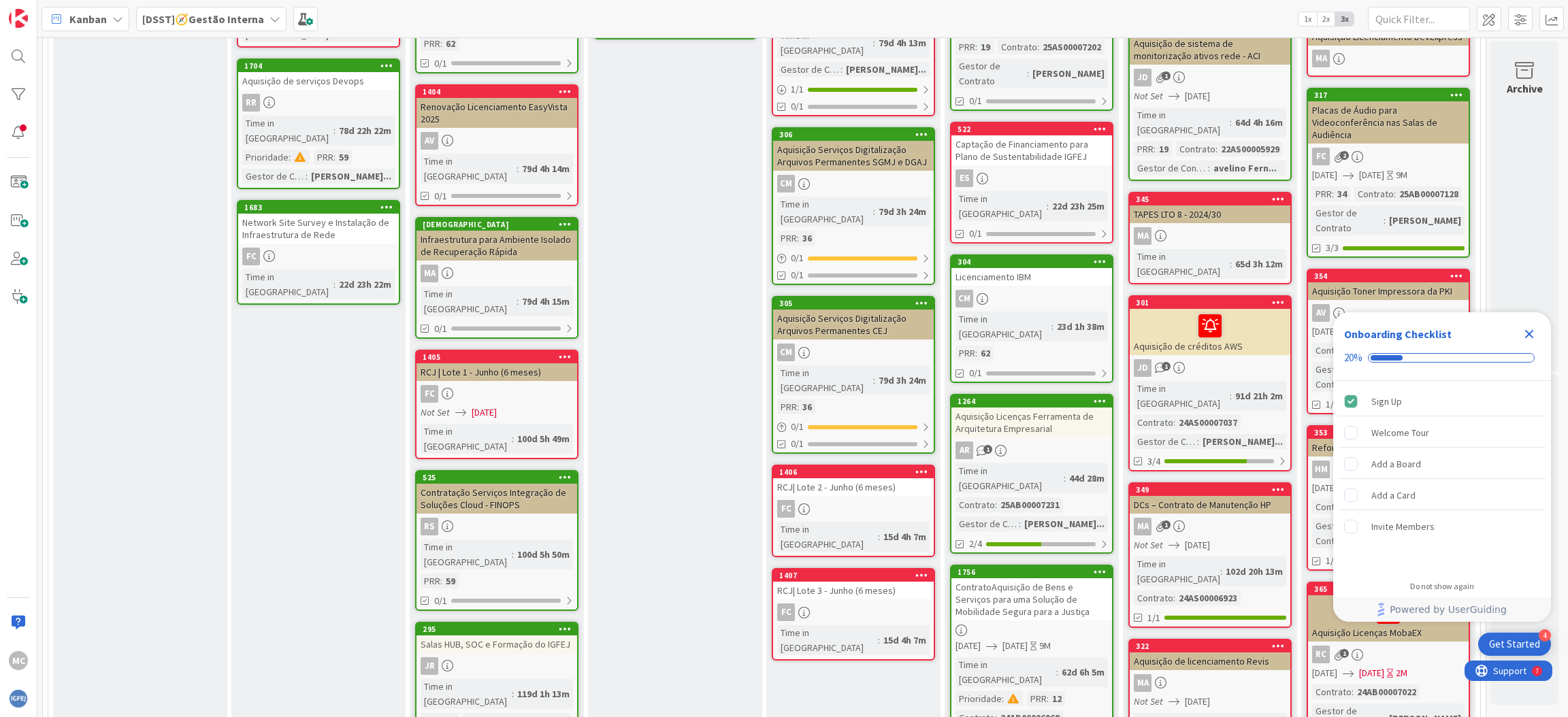
click at [254, 19] on b "[DSST]🧭Gestão Interna" at bounding box center [203, 19] width 122 height 14
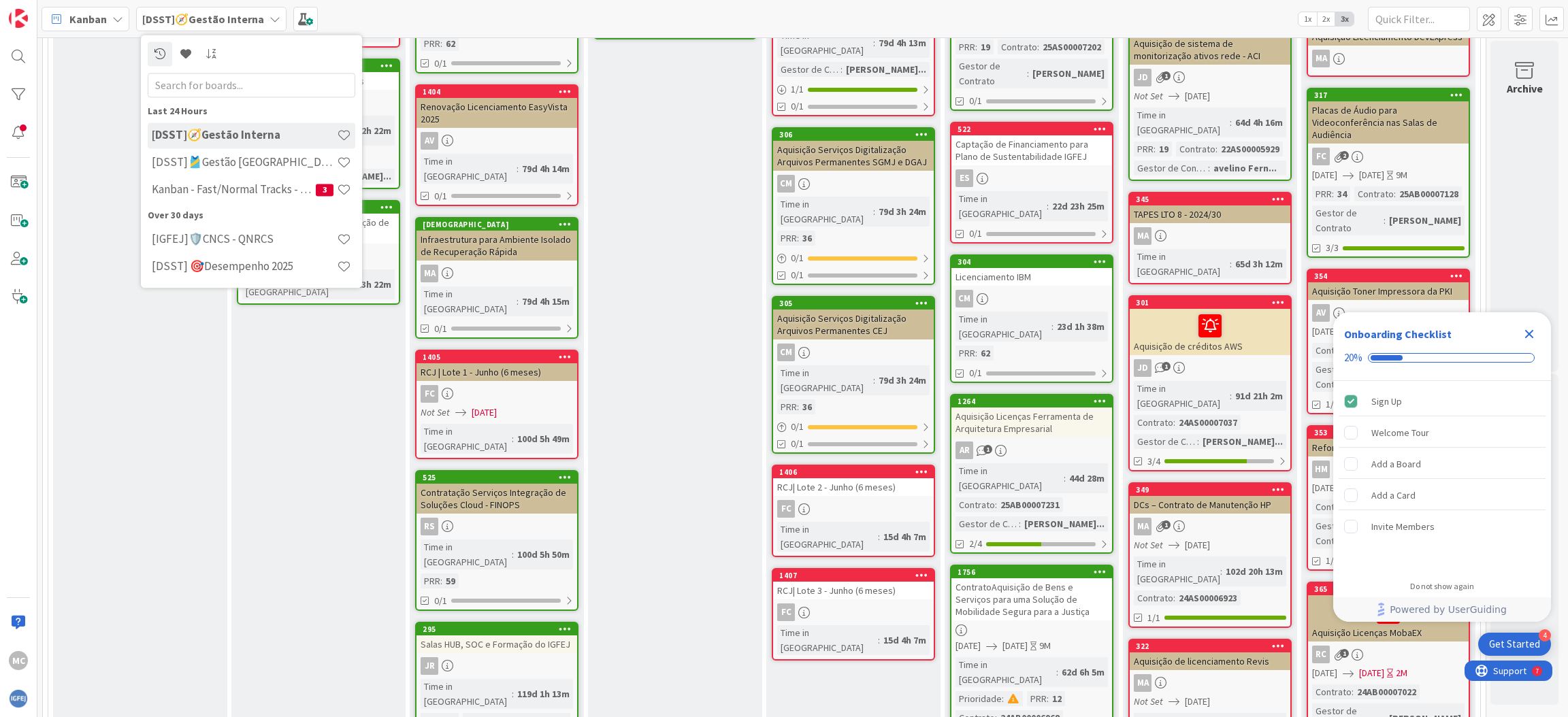
click at [274, 267] on h4 "[DSST] 🎯Desempenho 2025" at bounding box center [244, 267] width 185 height 14
